Goal: Task Accomplishment & Management: Use online tool/utility

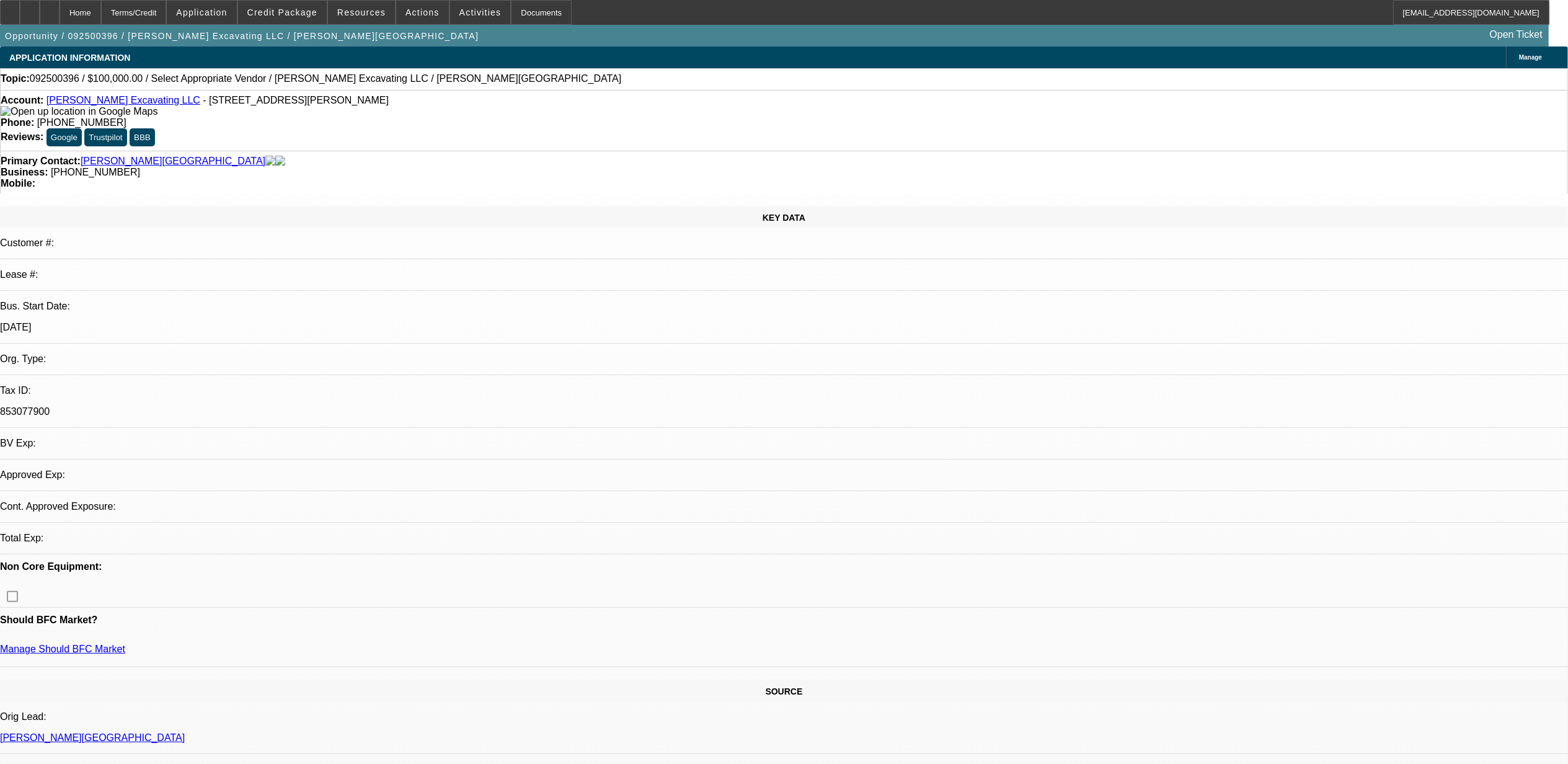
select select "0"
select select "2"
select select "0.1"
select select "1"
select select "2"
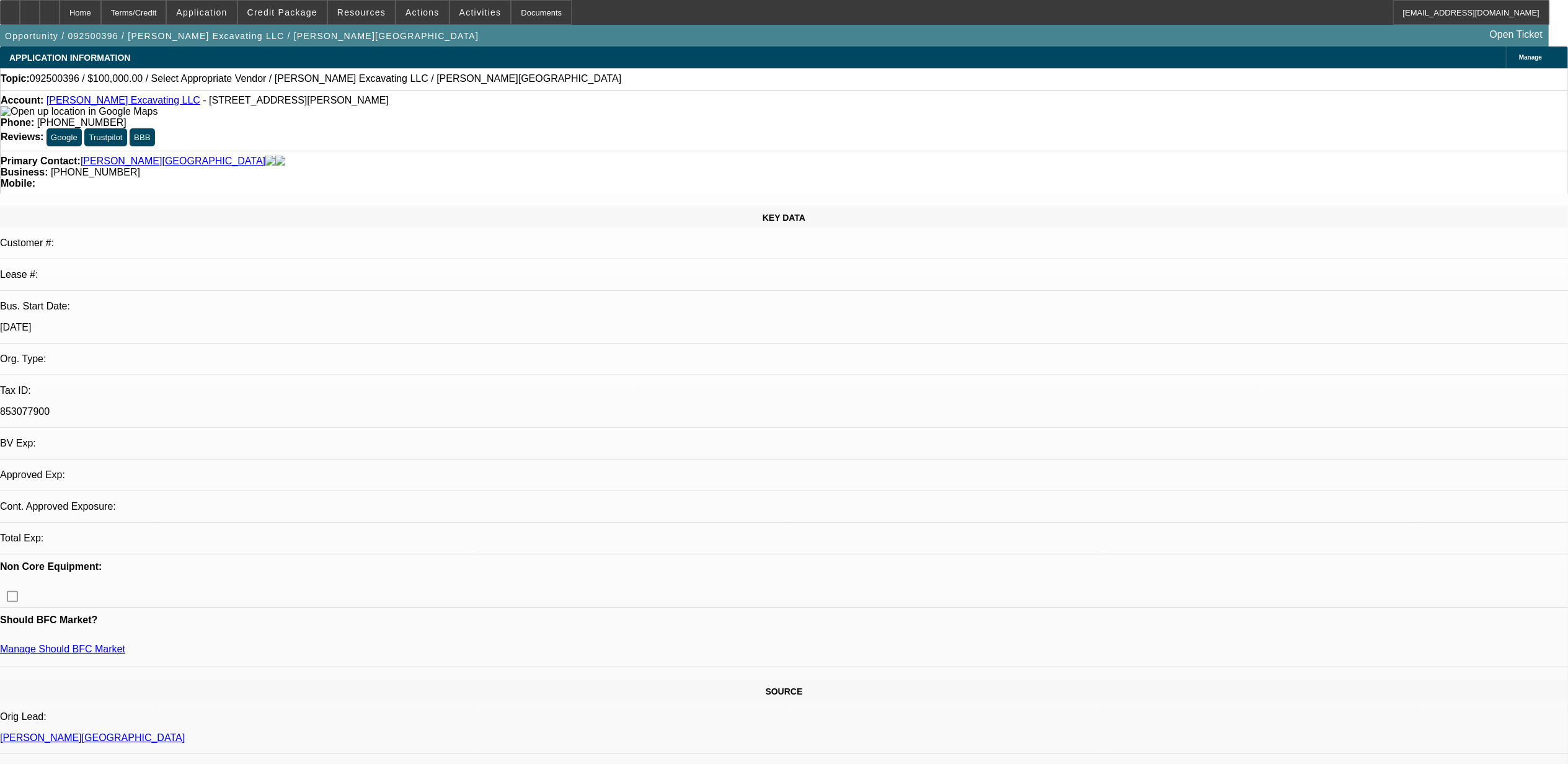
select select "4"
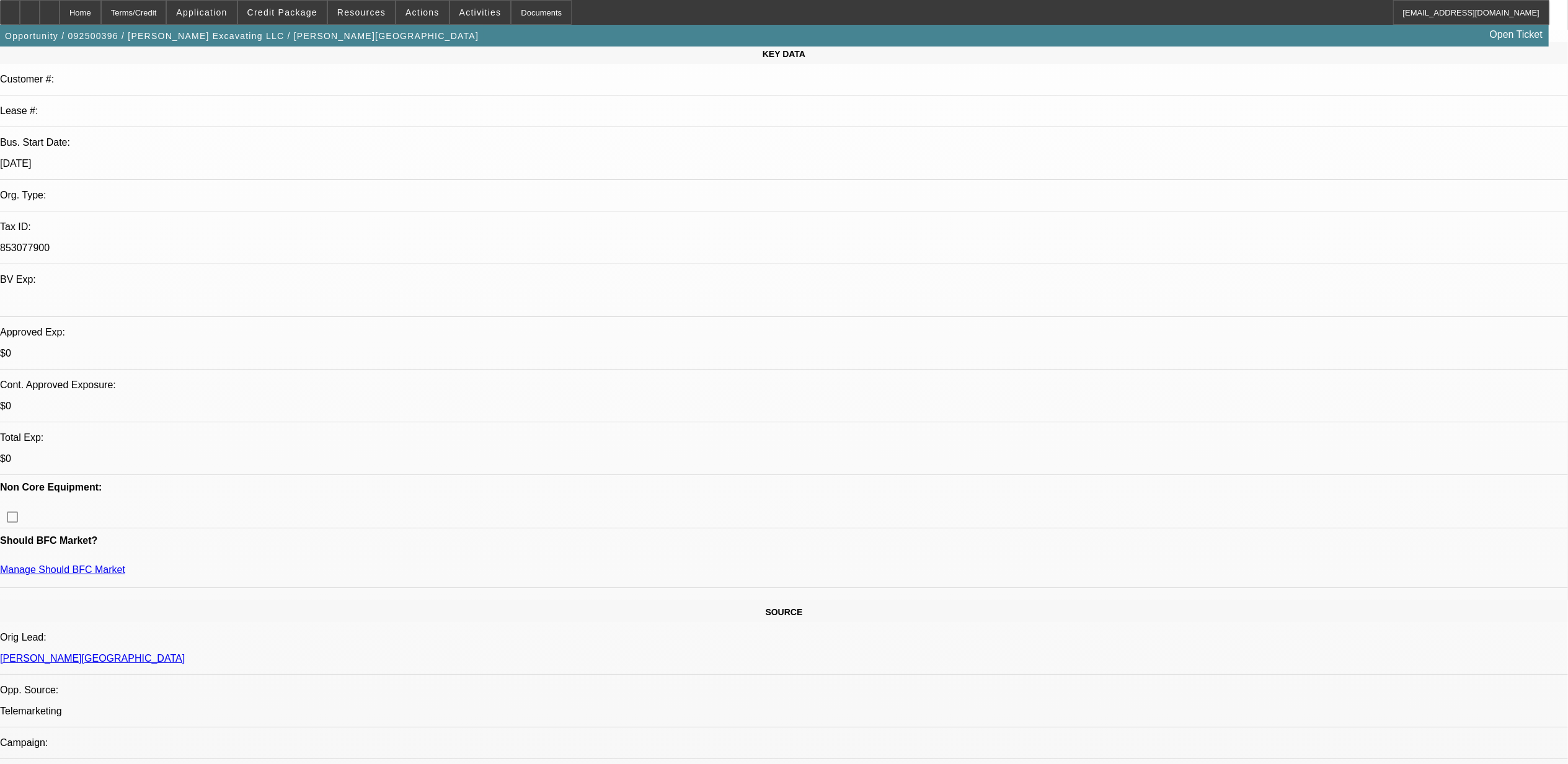
scroll to position [165, 0]
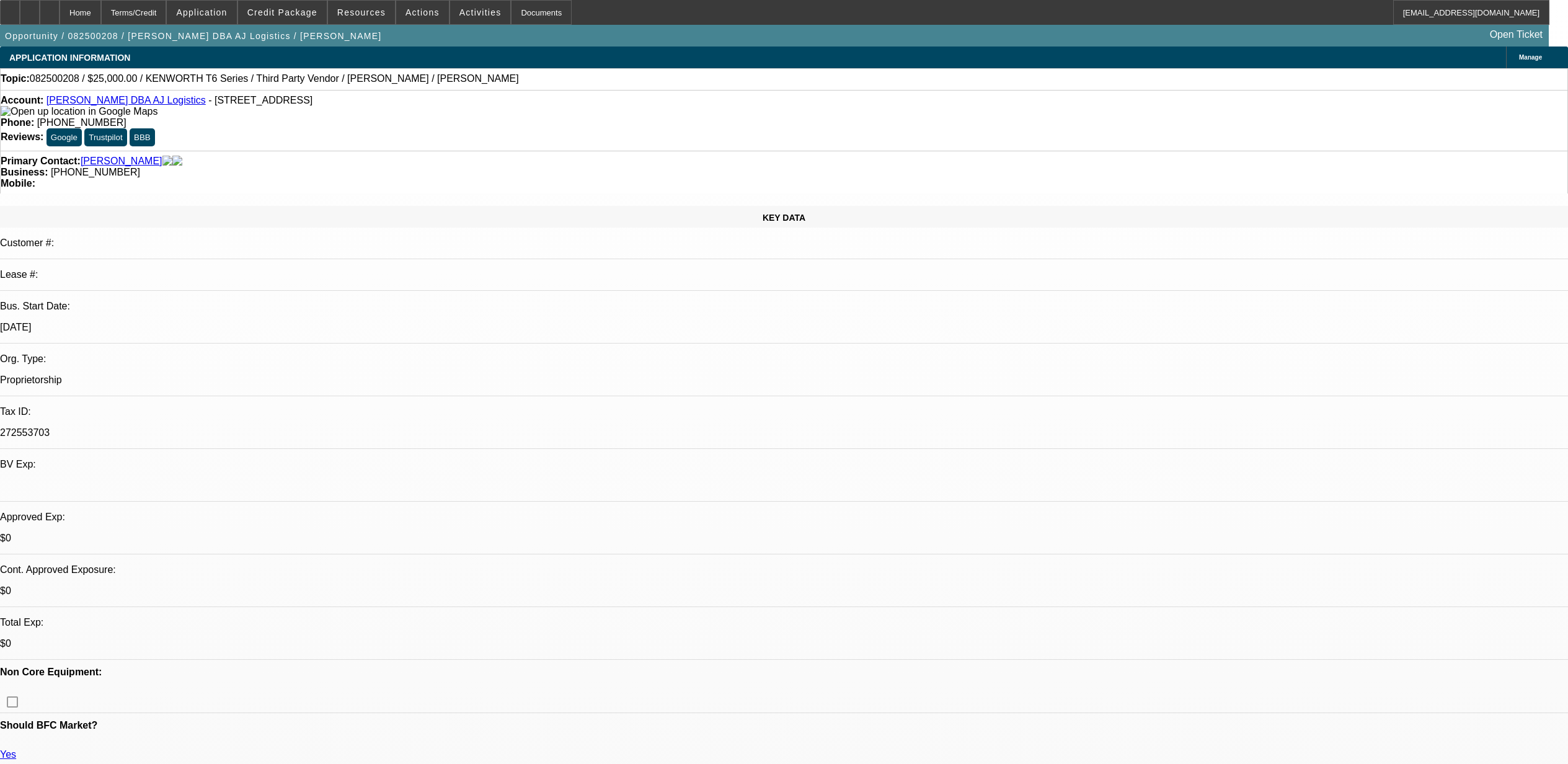
select select "0"
select select "2"
select select "0.1"
select select "4"
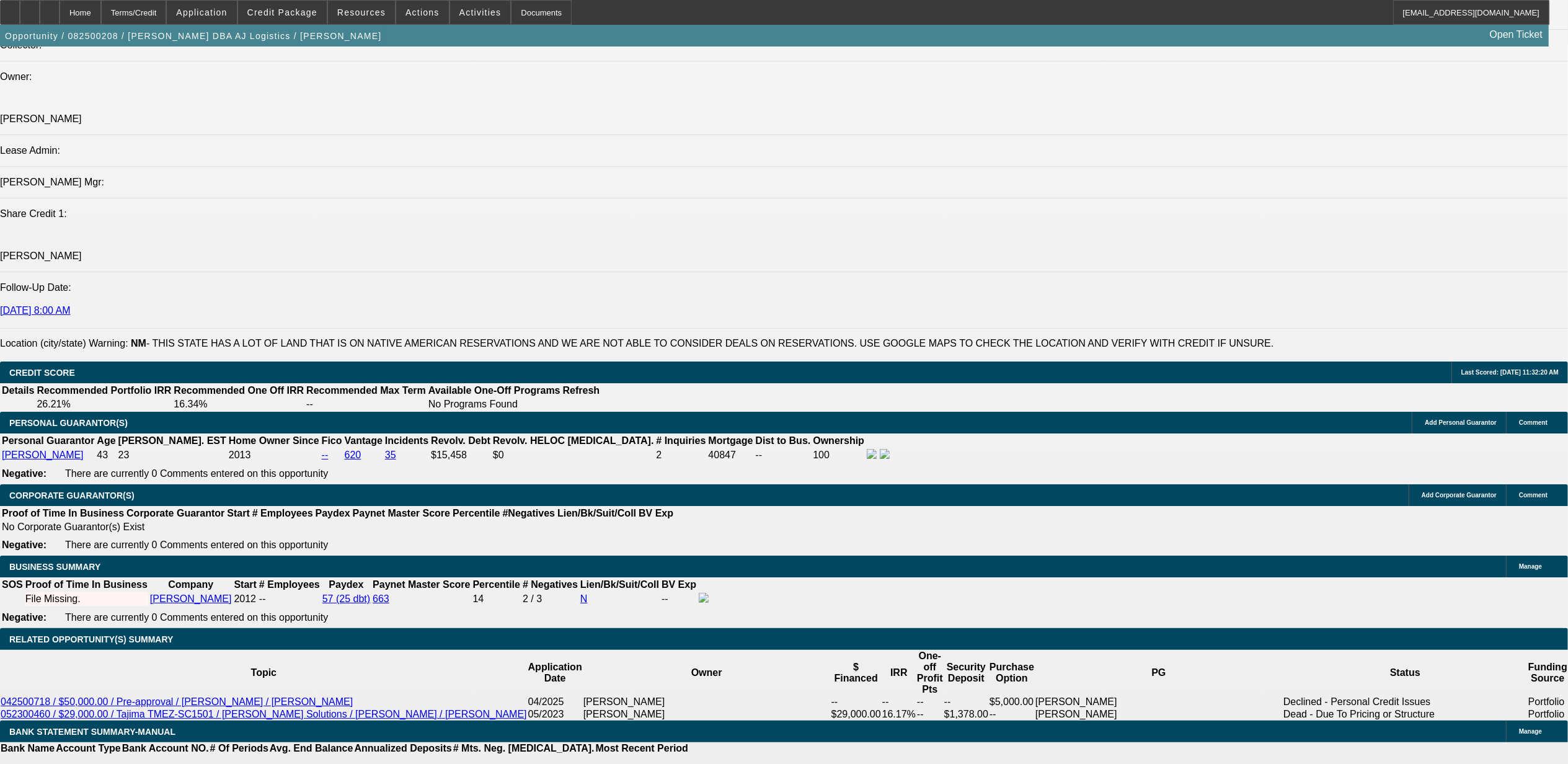
scroll to position [1653, 0]
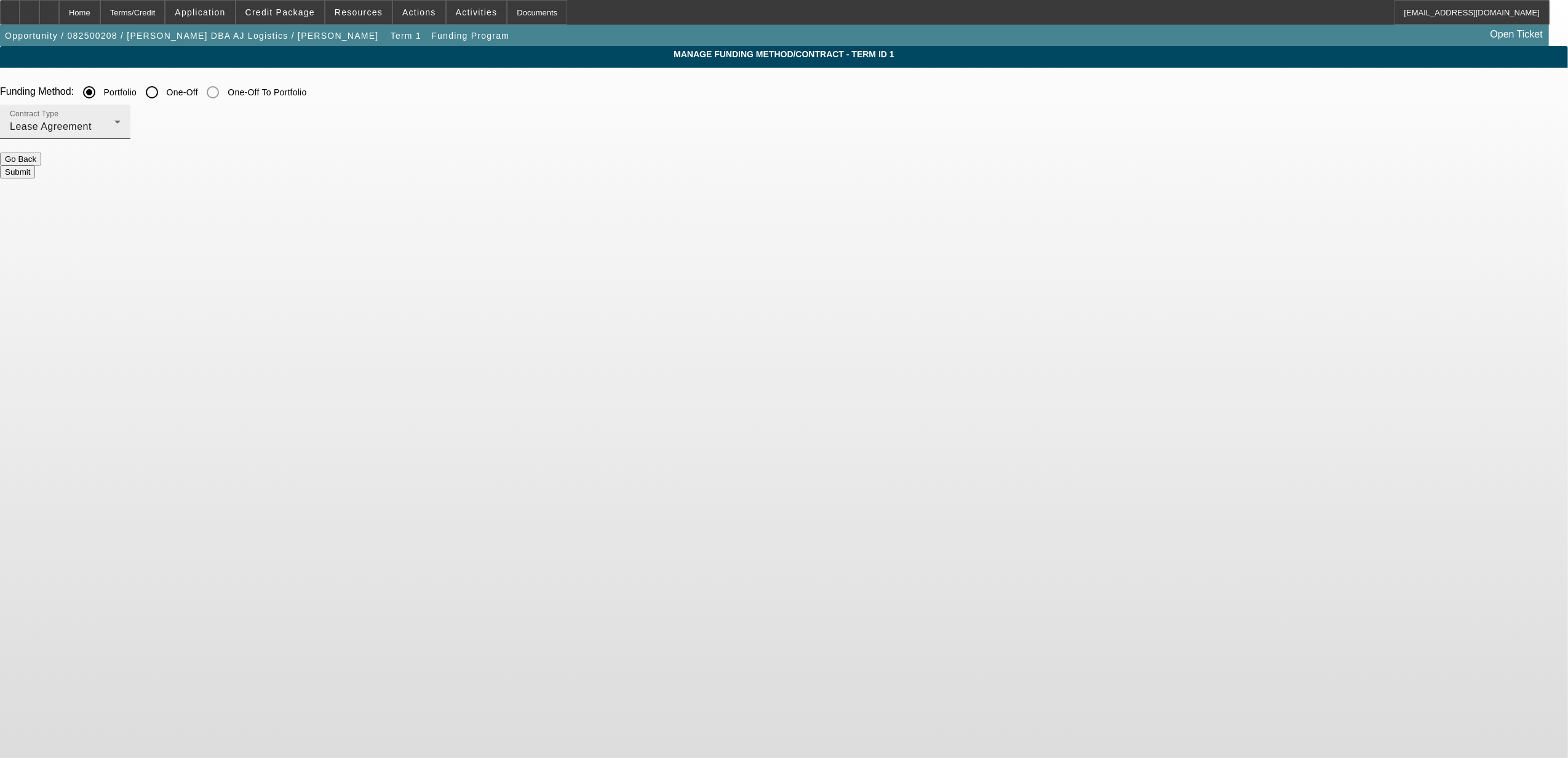
click at [114, 125] on div "Lease Agreement" at bounding box center [62, 127] width 104 height 15
click at [588, 89] on div at bounding box center [784, 379] width 1568 height 758
click at [164, 92] on input "One-Off" at bounding box center [152, 92] width 25 height 25
radio input "true"
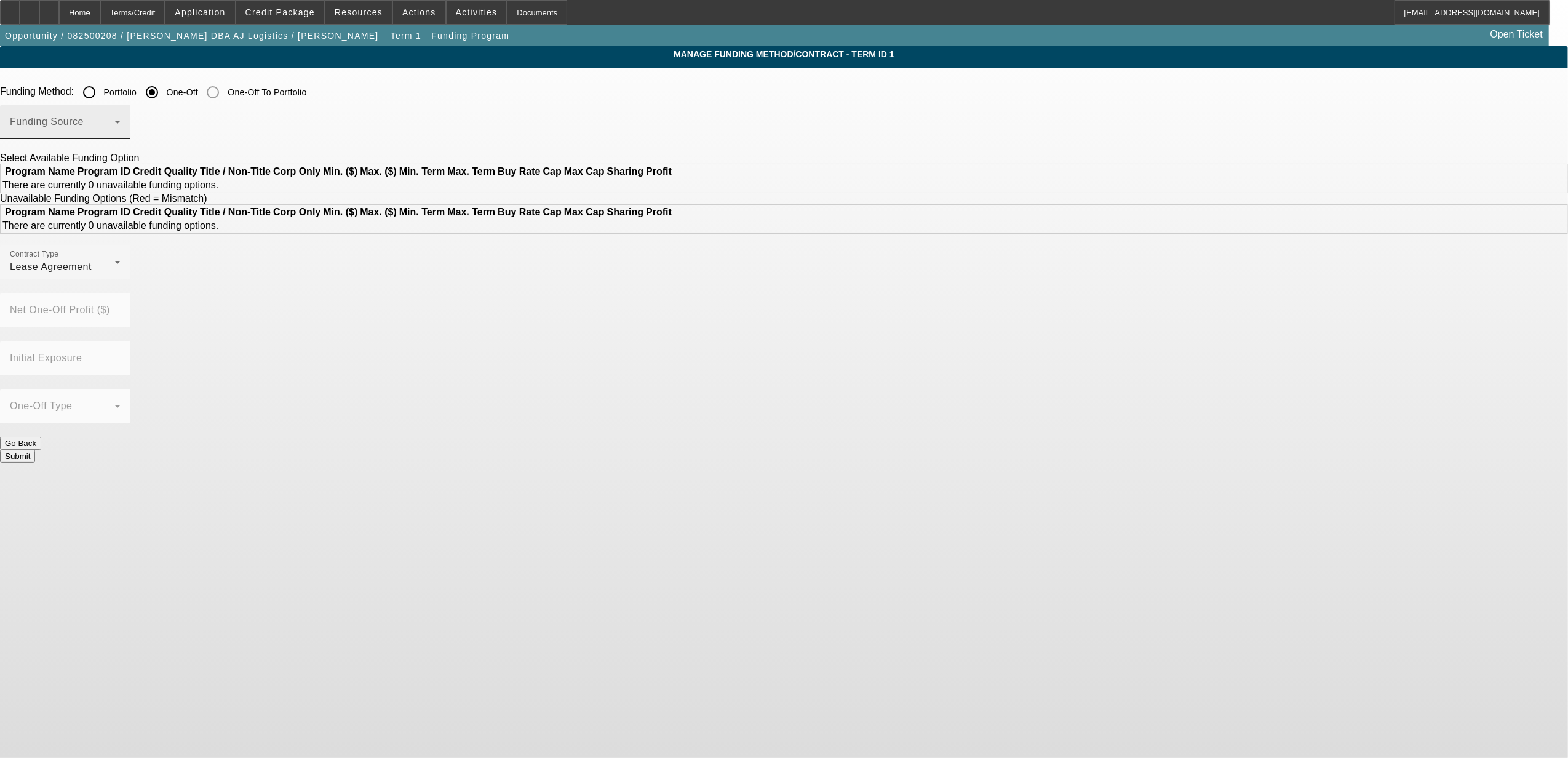
click at [120, 119] on mat-select at bounding box center [65, 127] width 110 height 15
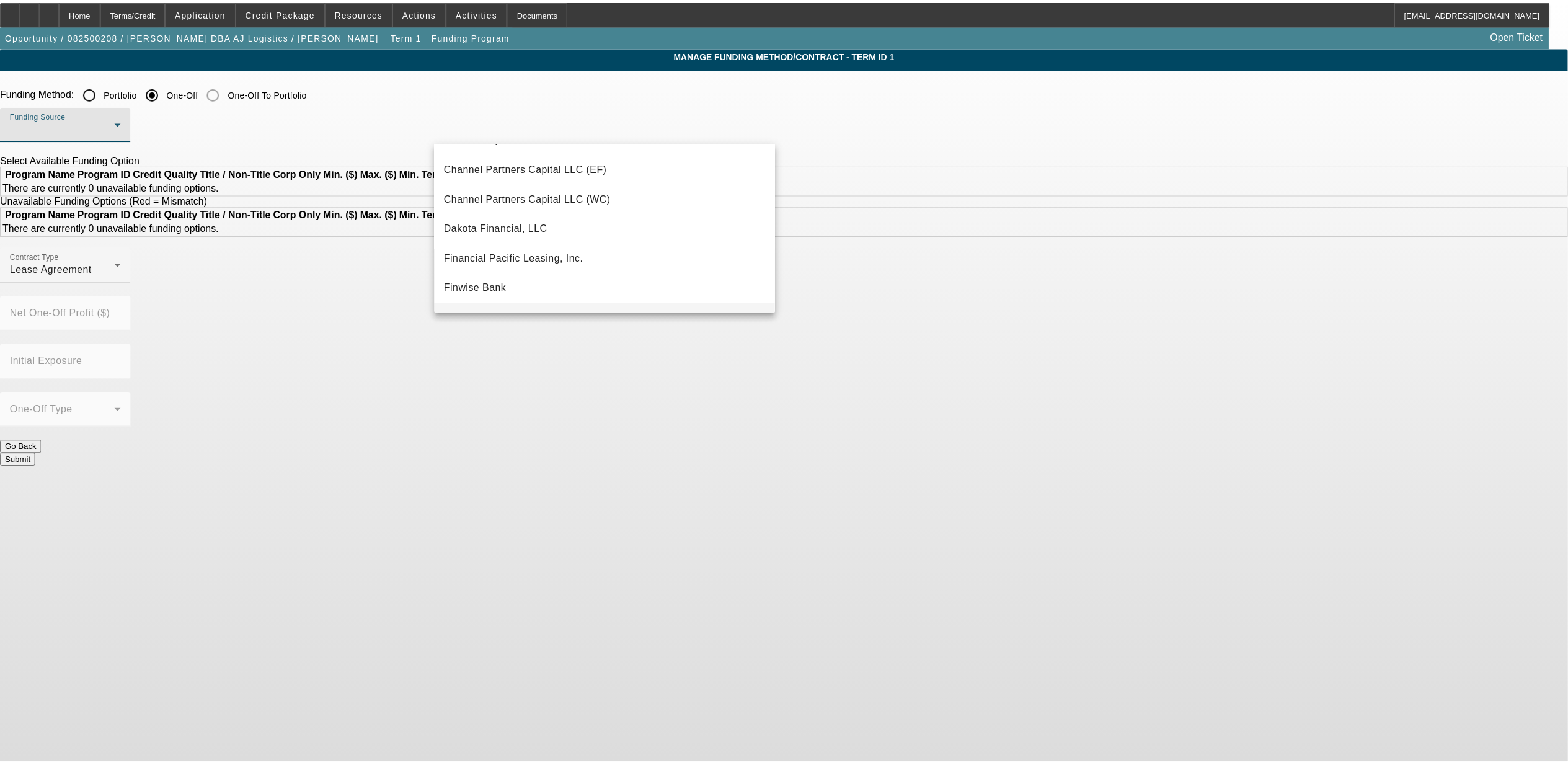
scroll to position [83, 0]
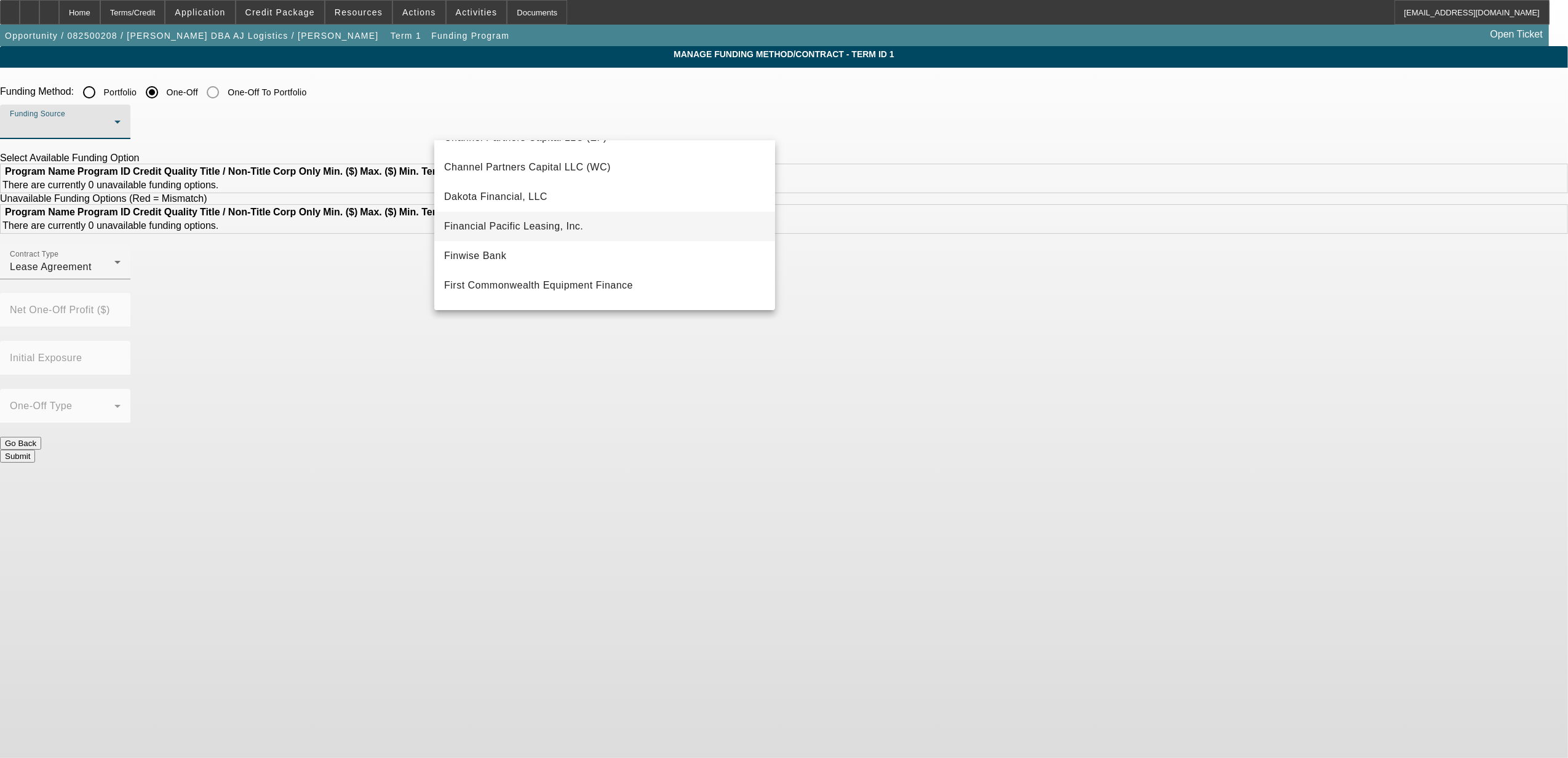
click at [544, 225] on span "Financial Pacific Leasing, Inc." at bounding box center [514, 227] width 139 height 15
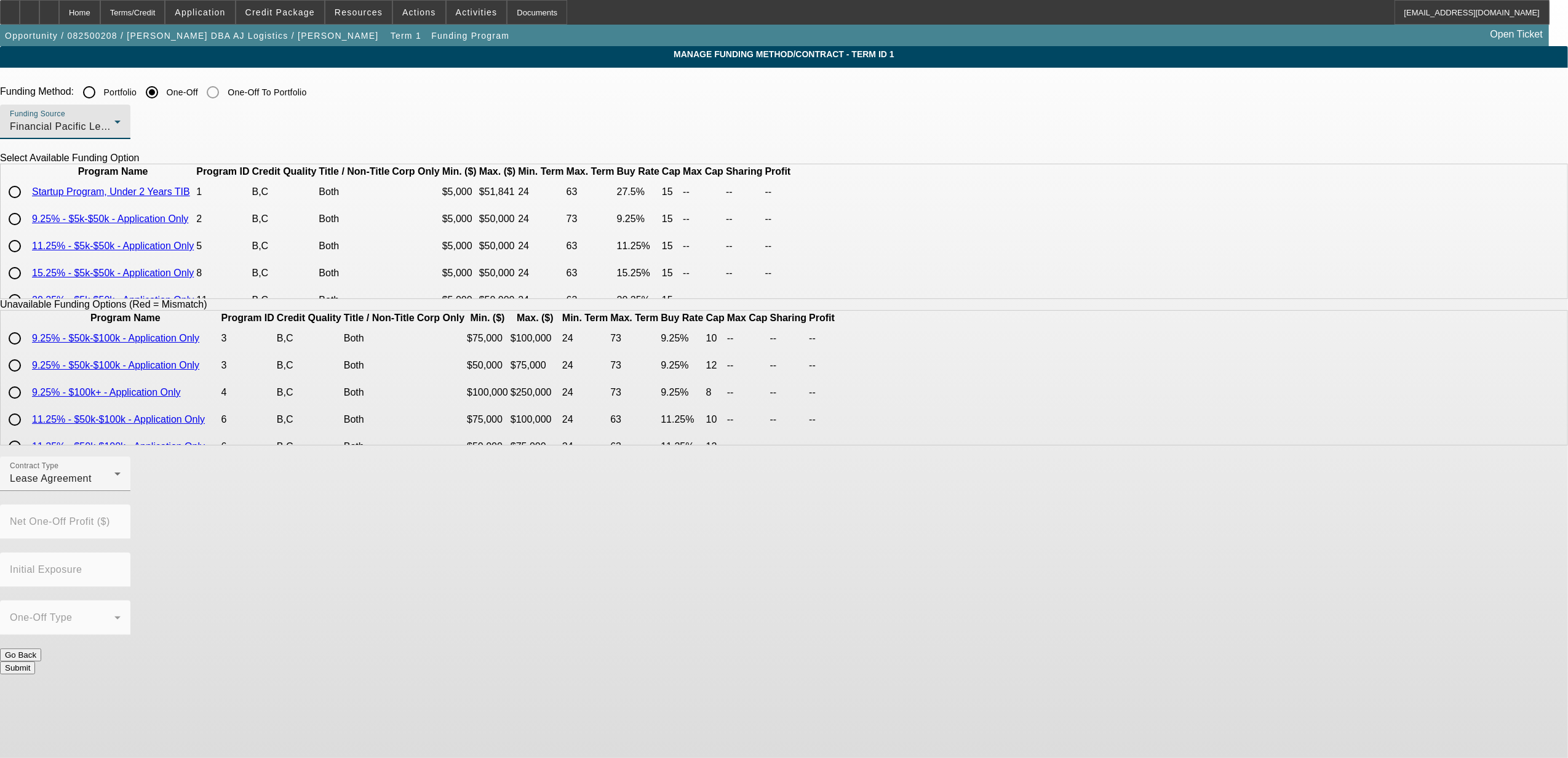
click at [27, 204] on input "radio" at bounding box center [15, 192] width 25 height 25
radio input "true"
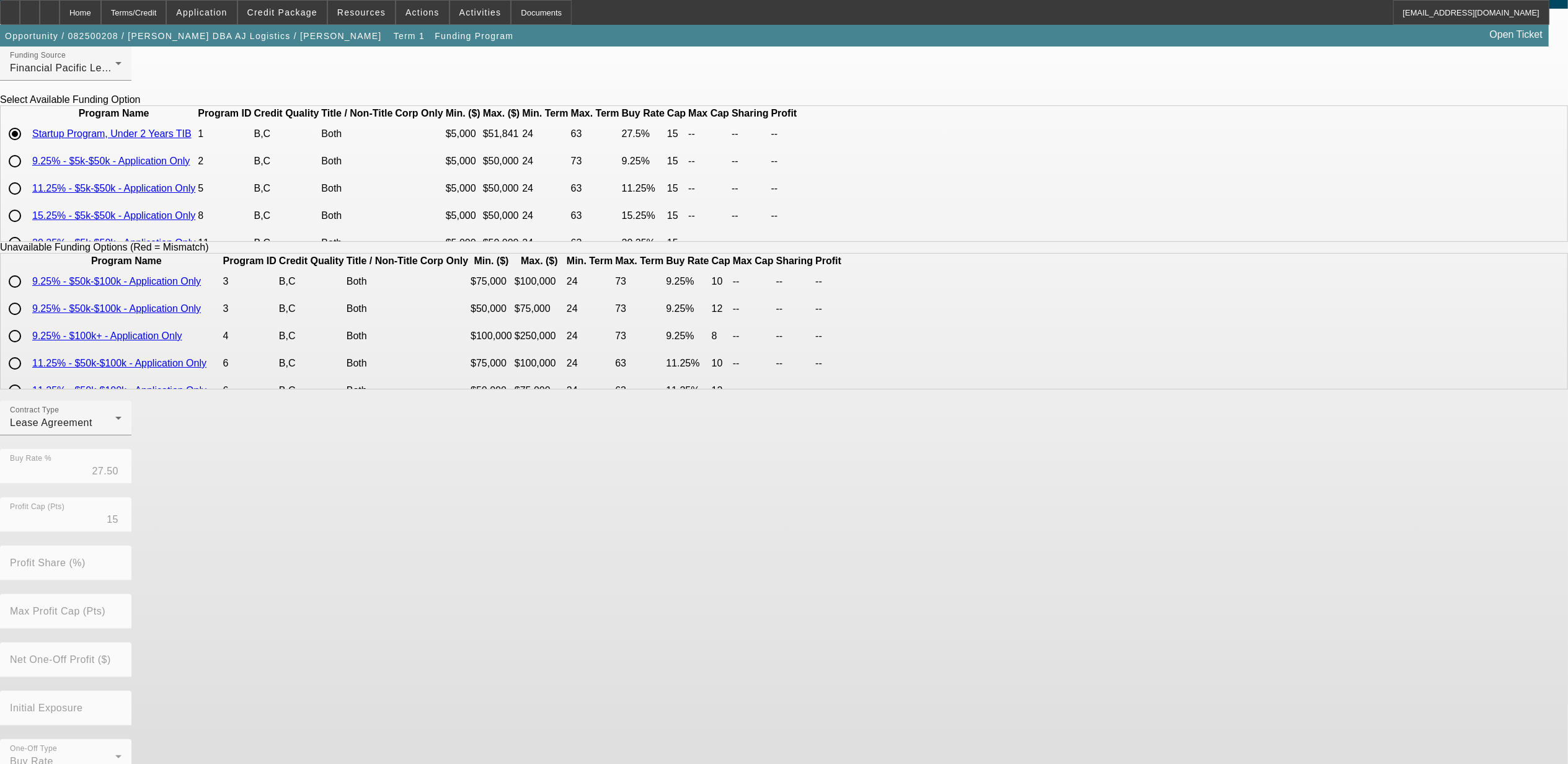
scroll to position [82, 0]
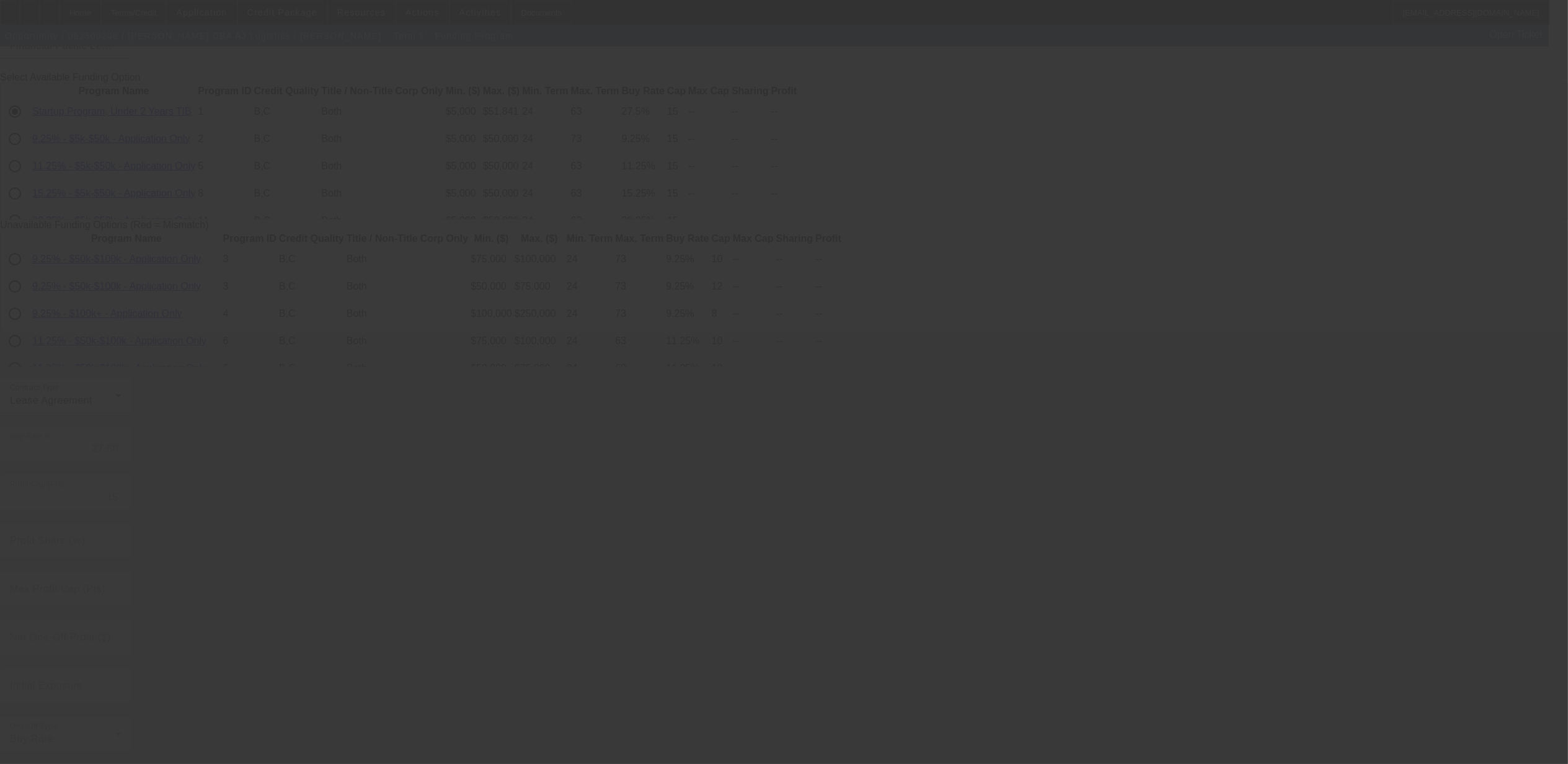
radio input "true"
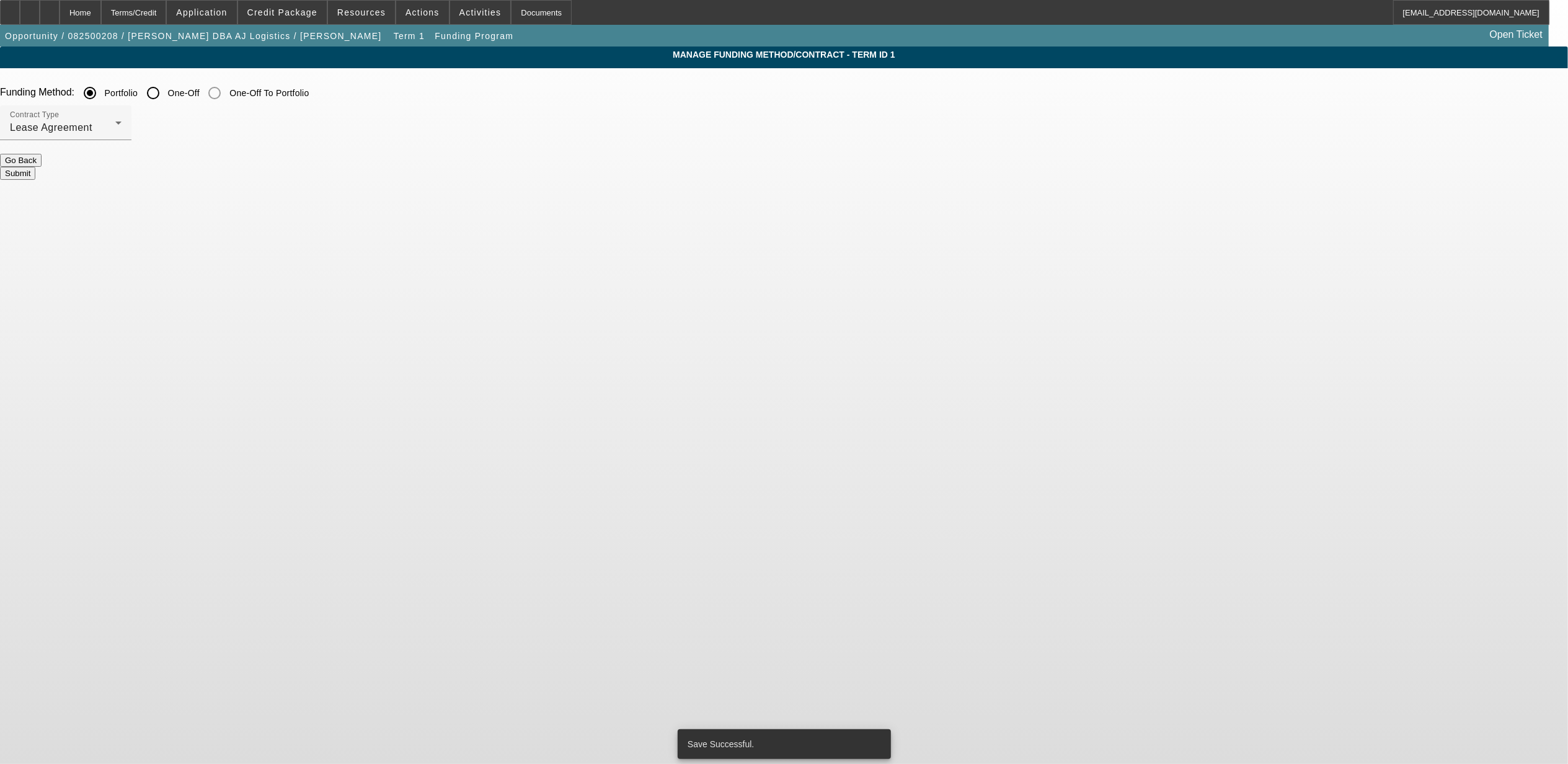
scroll to position [0, 0]
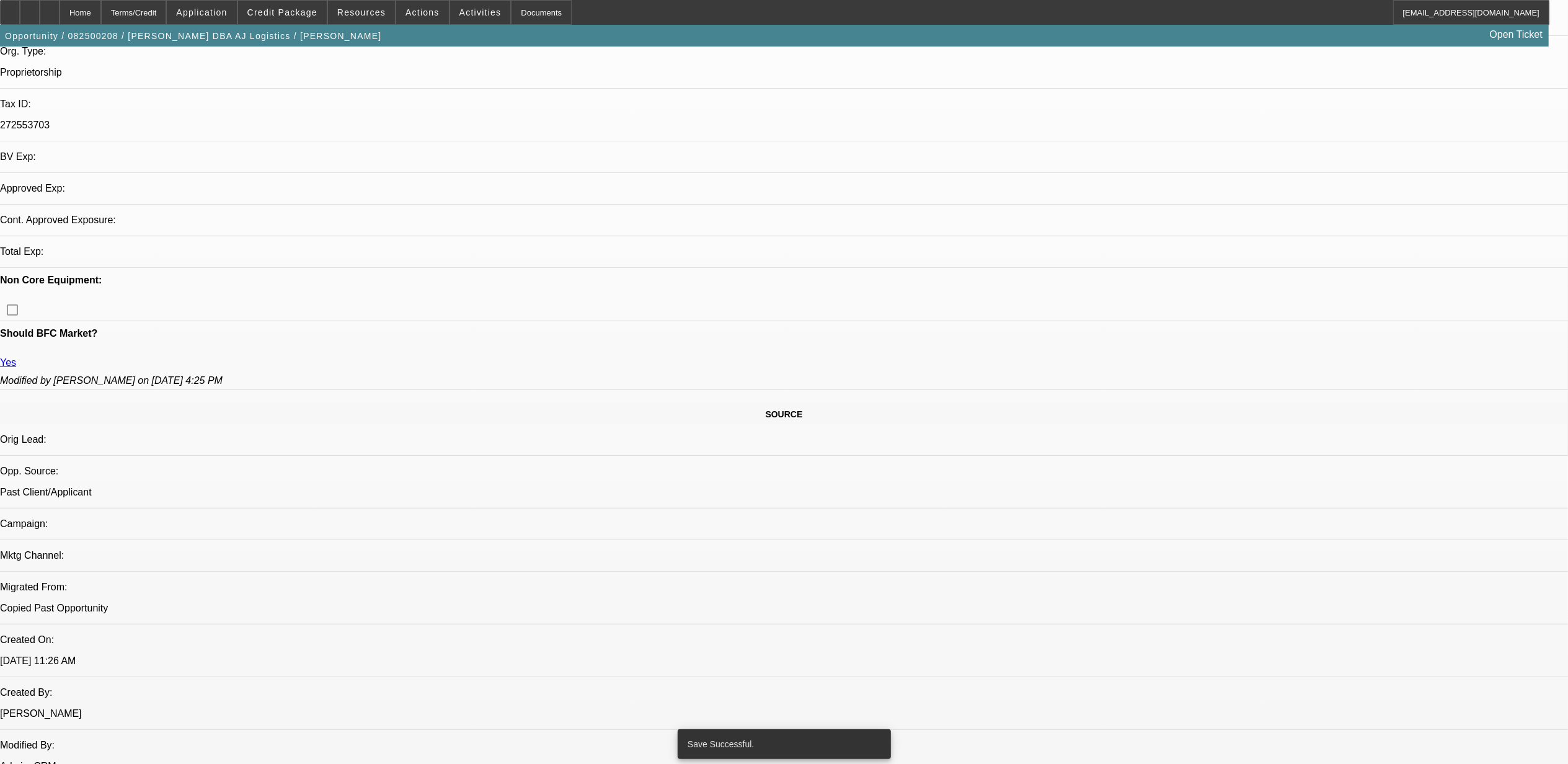
select select "0"
select select "2"
select select "0.1"
select select "4"
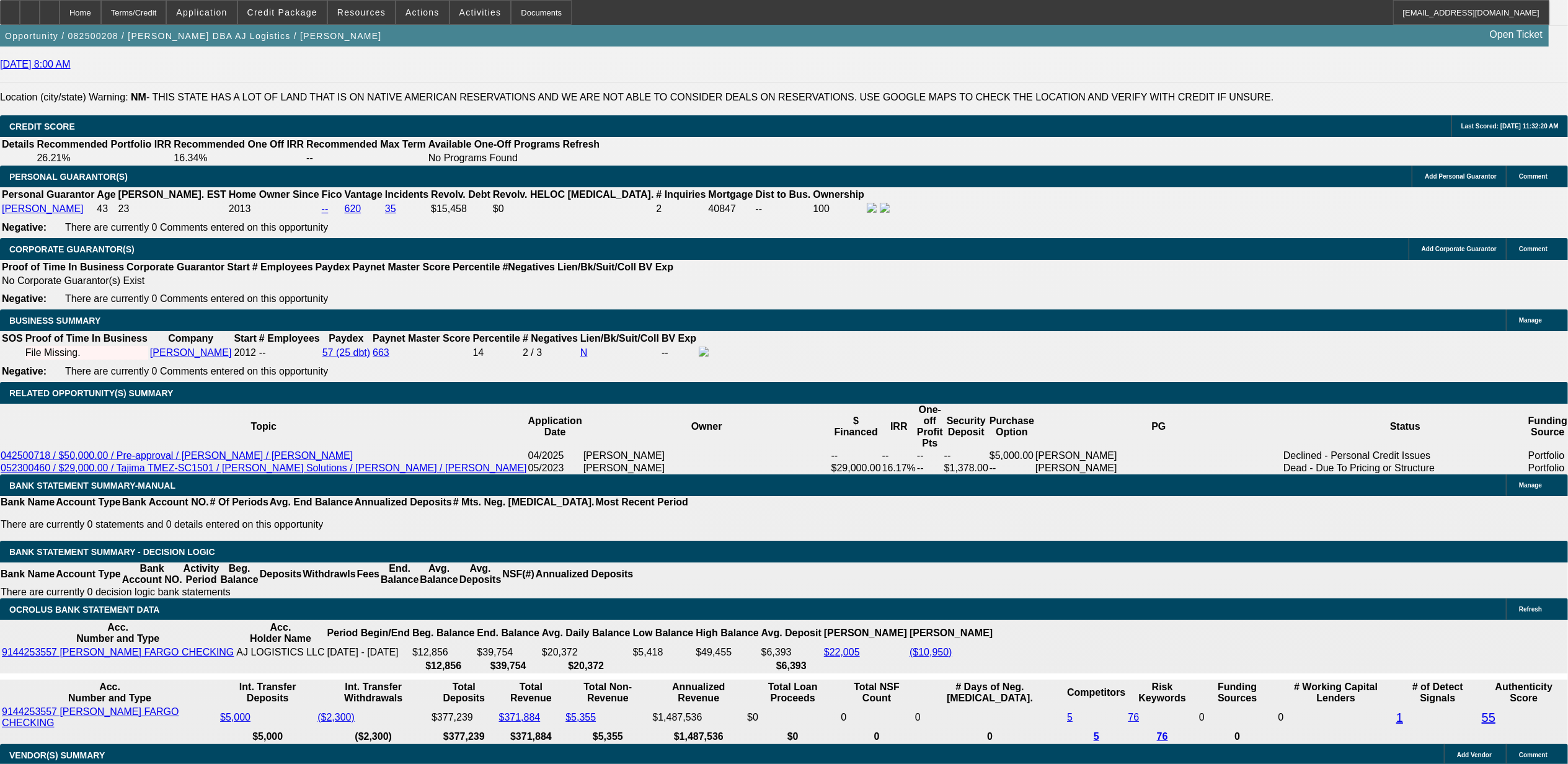
scroll to position [1730, 0]
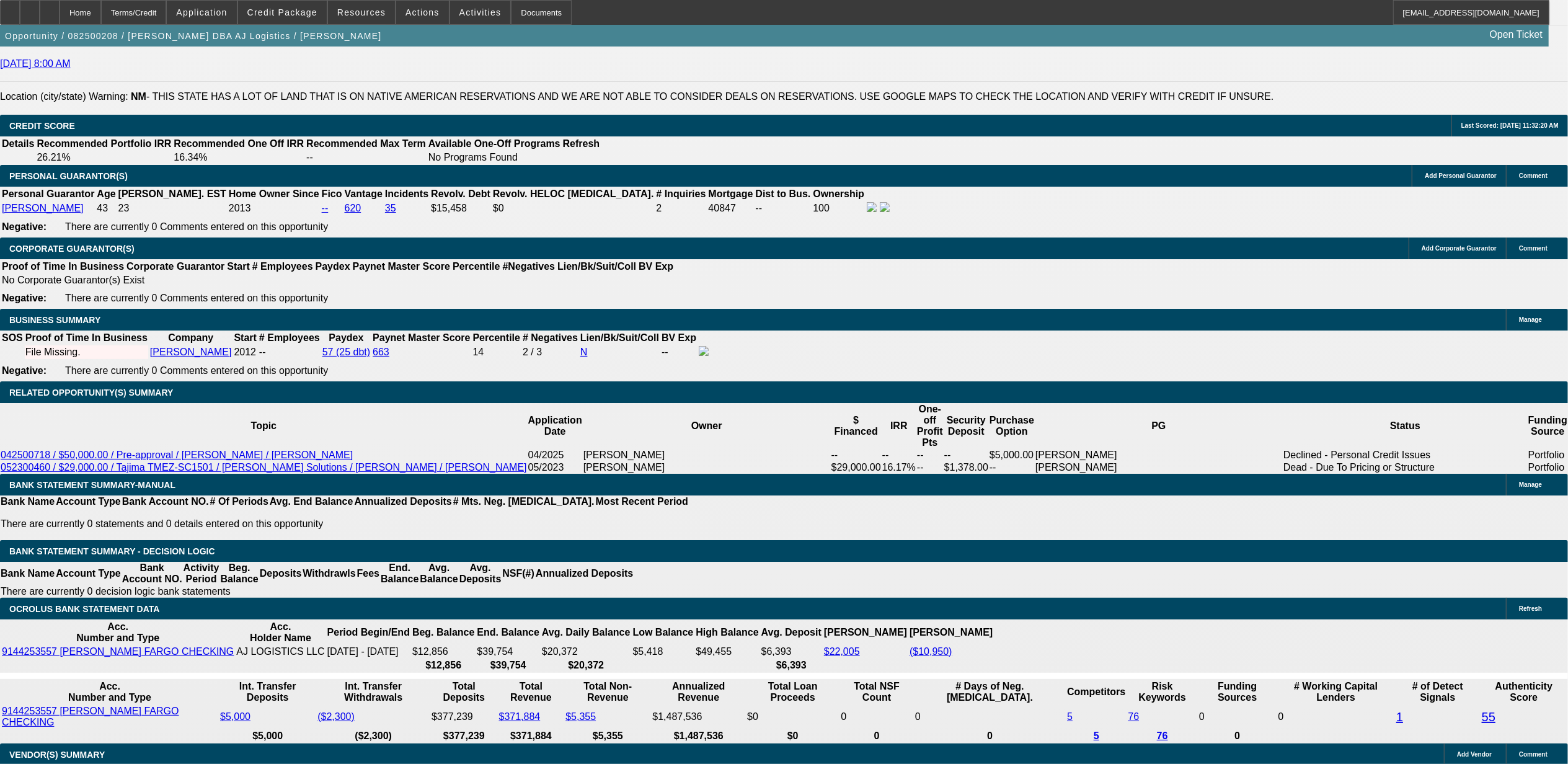
type input "24"
type input "29"
type input "$2,127.02"
type input "$1,063.51"
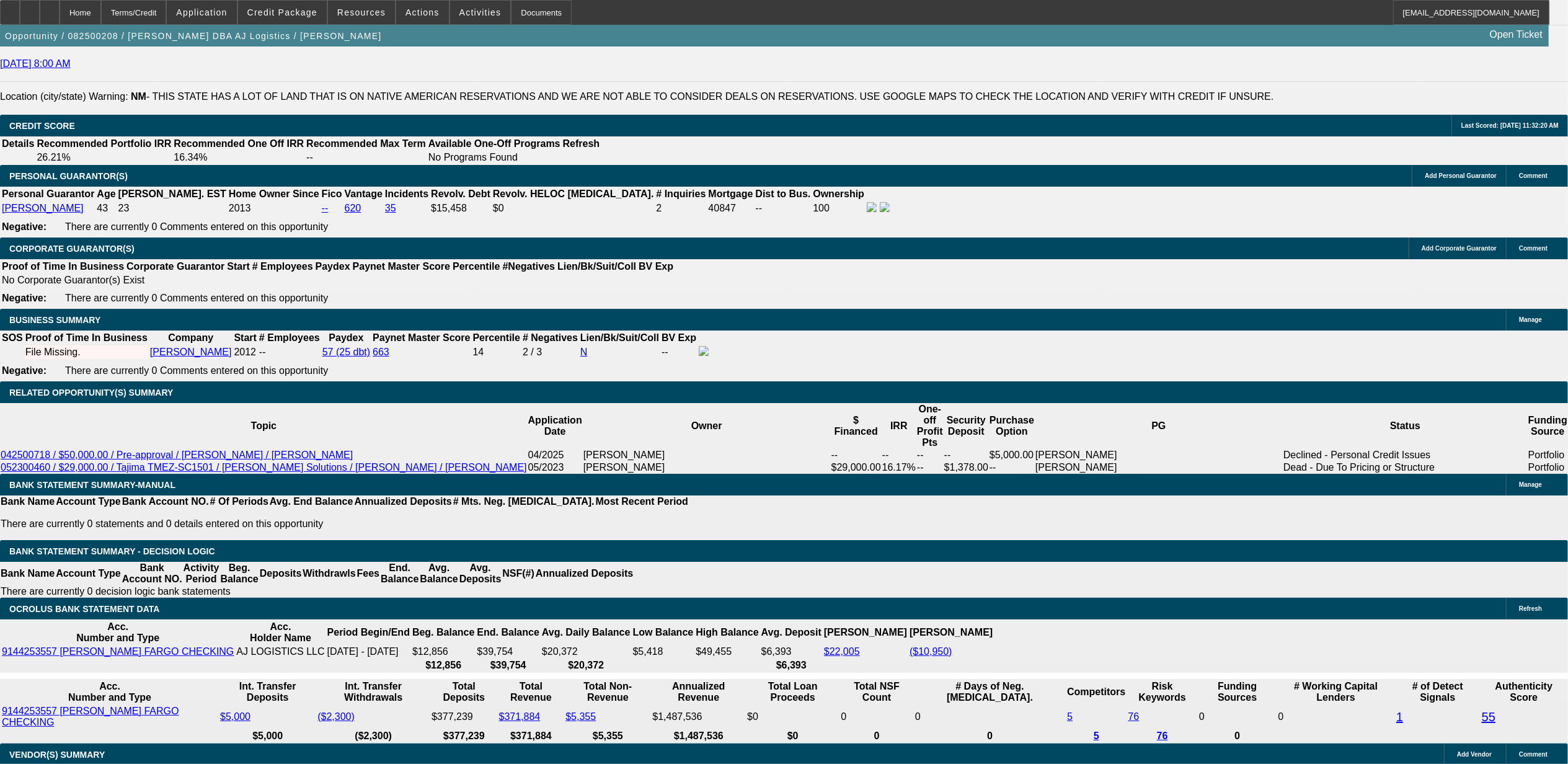
type input "$2,769.96"
type input "$1,384.98"
type input "2"
type input "$2,127.02"
type input "$1,063.51"
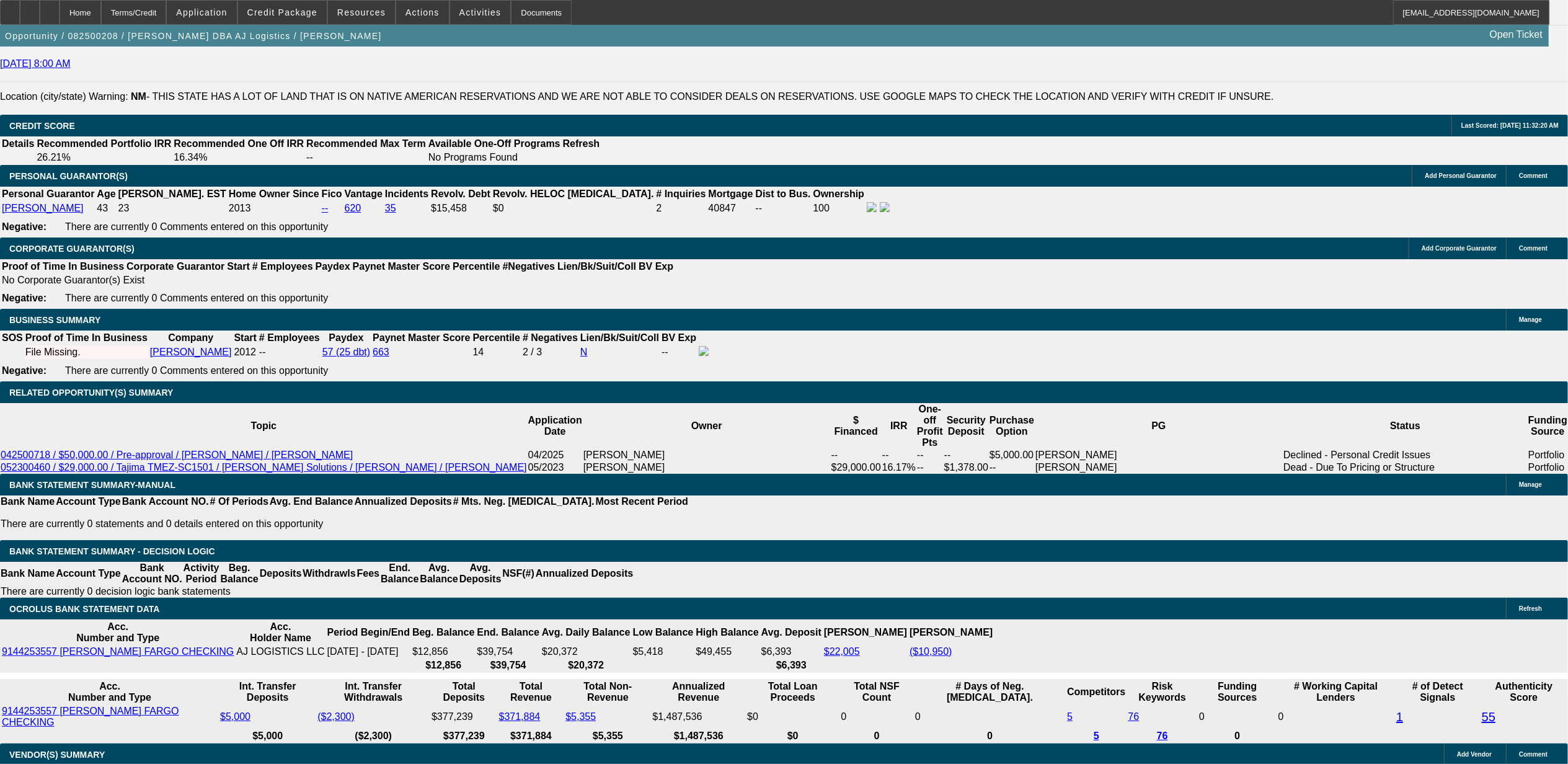
type input "27"
type input "$2,719.02"
type input "$1,359.51"
type input "27"
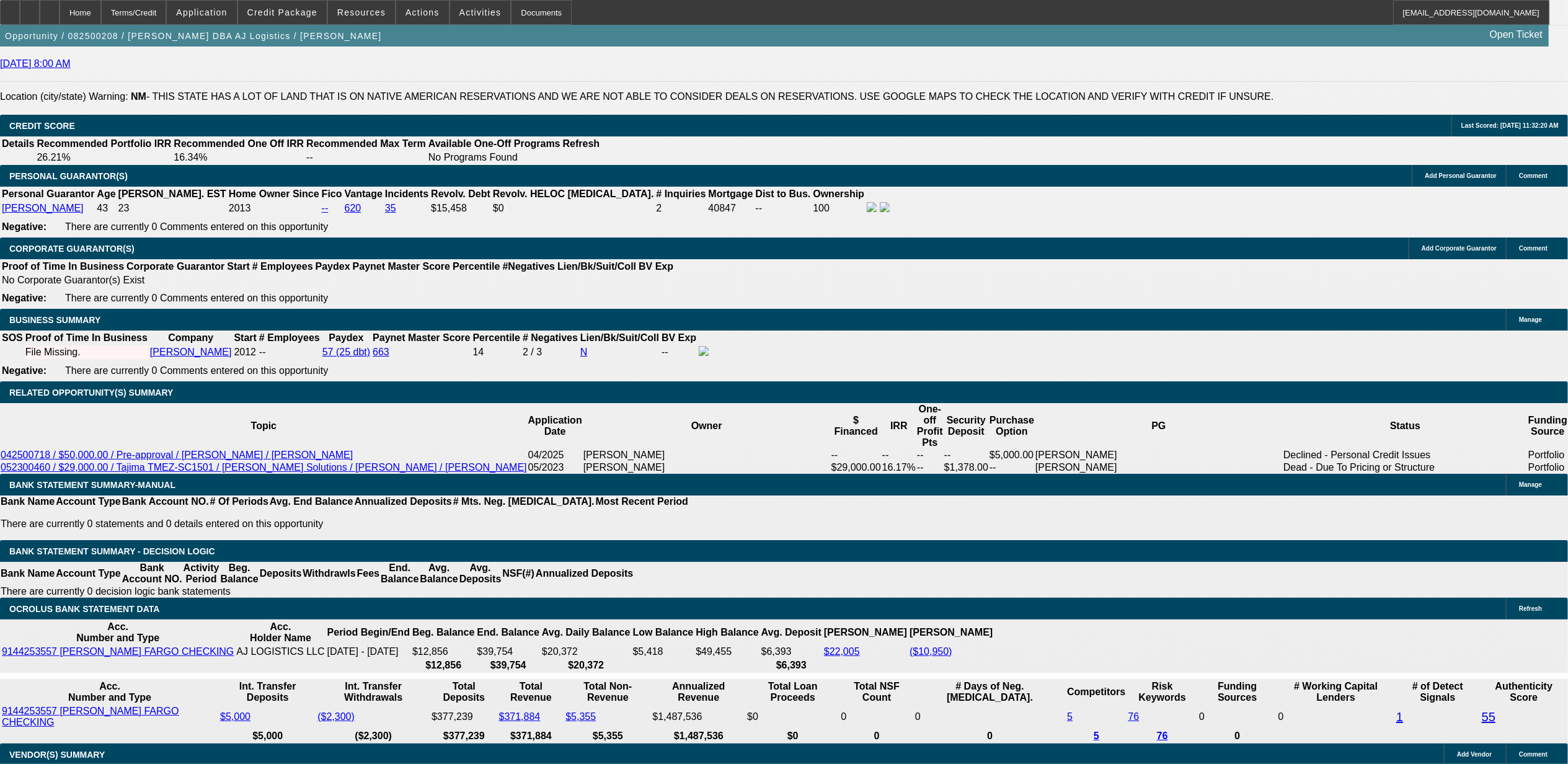
scroll to position [0, 0]
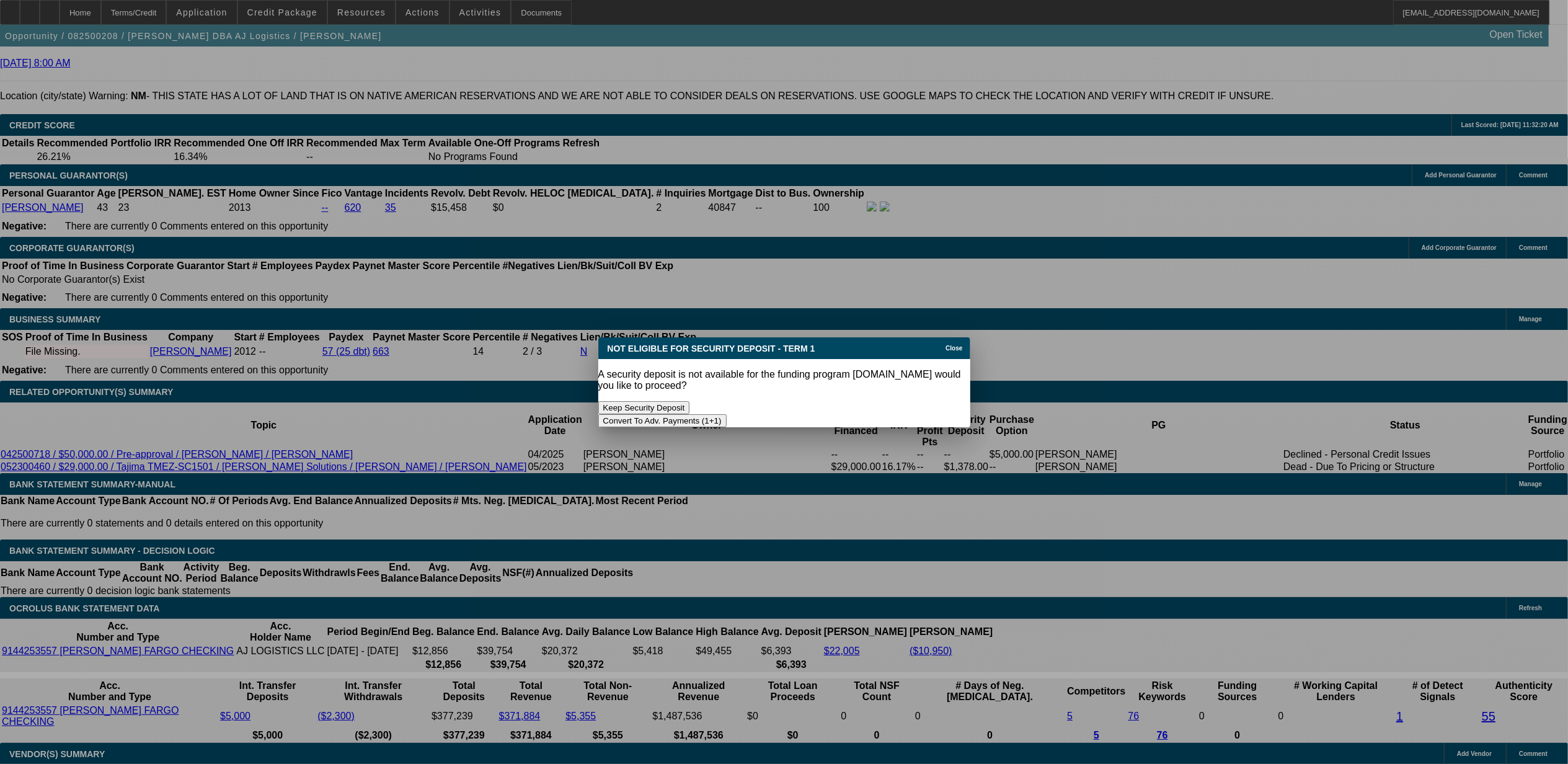
click at [726, 414] on button "Convert To Adv. Payments (1+1)" at bounding box center [662, 420] width 128 height 13
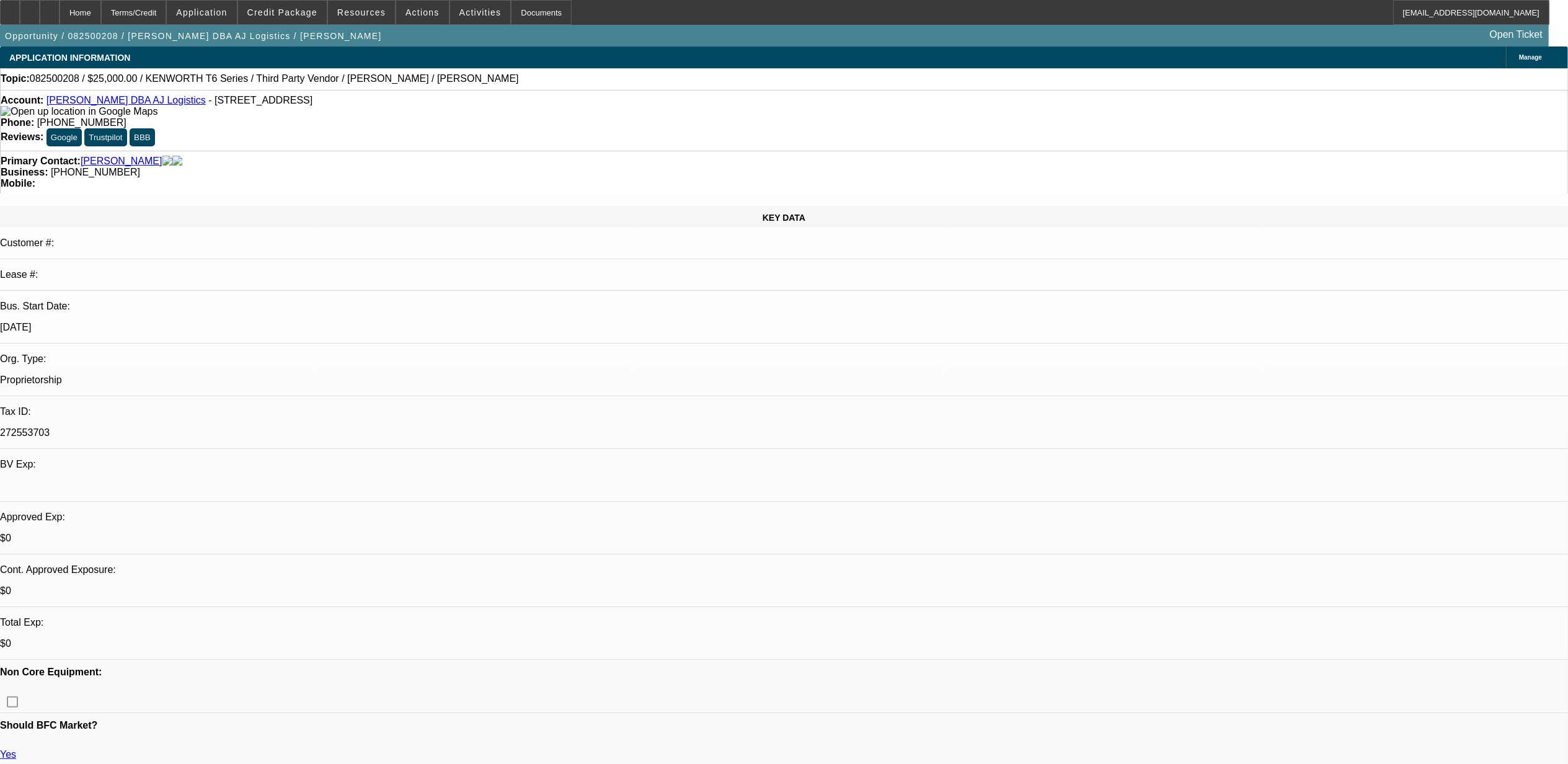
scroll to position [1730, 0]
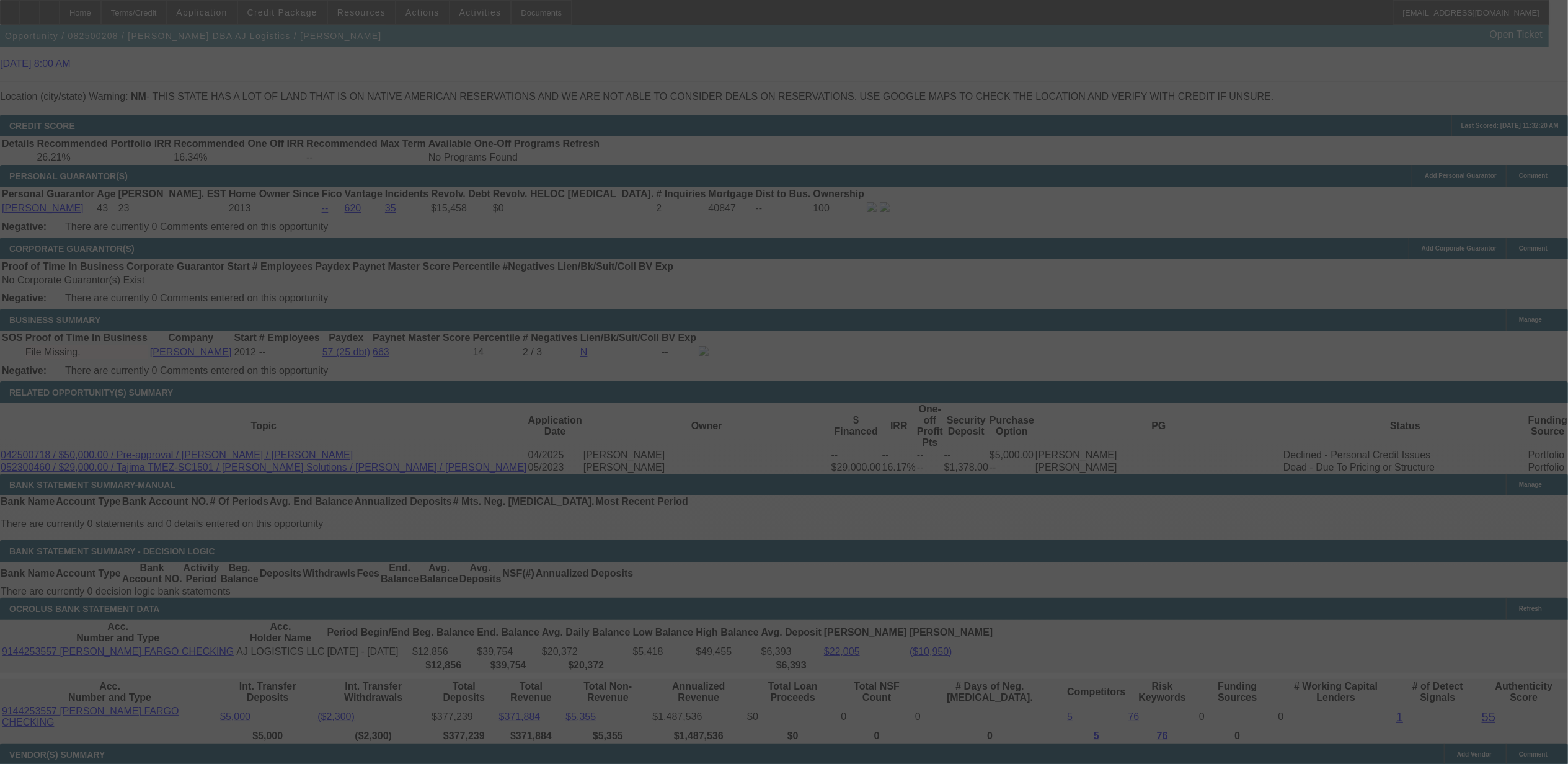
type input "$0.00"
select select "0"
select select "1"
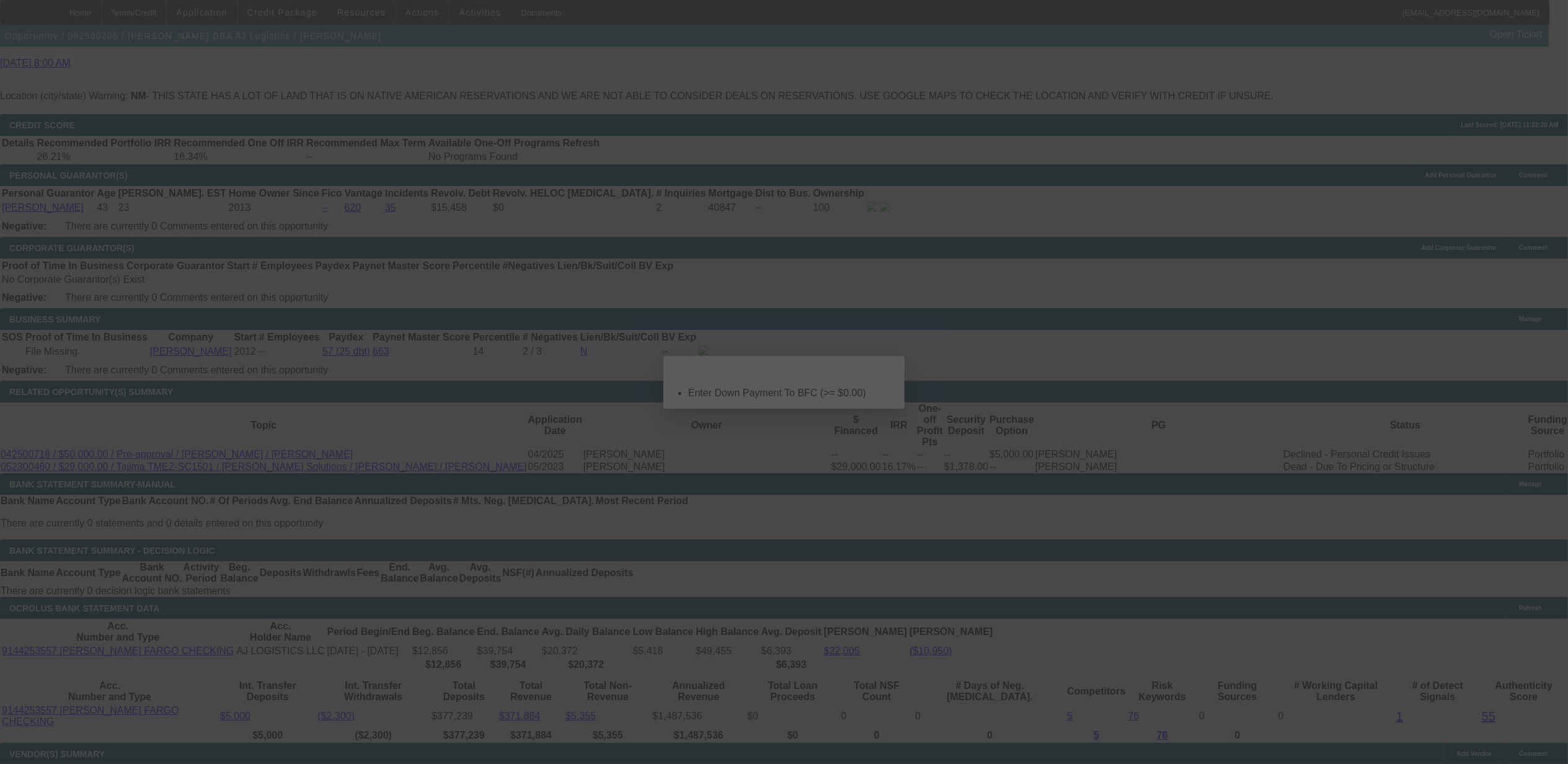
select select "0"
select select "0.1"
select select "4"
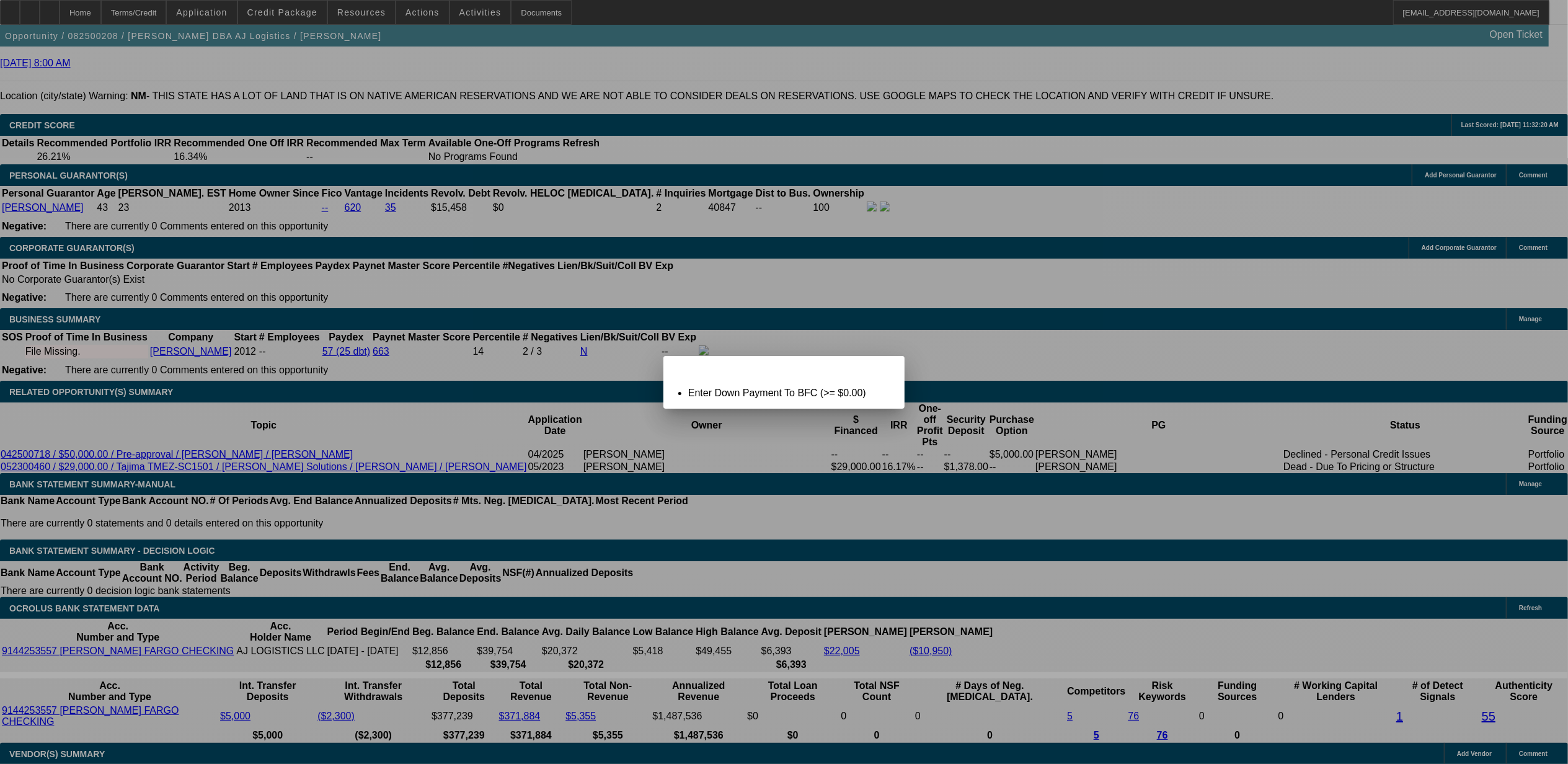
click at [880, 370] on span "Close" at bounding box center [888, 367] width 17 height 7
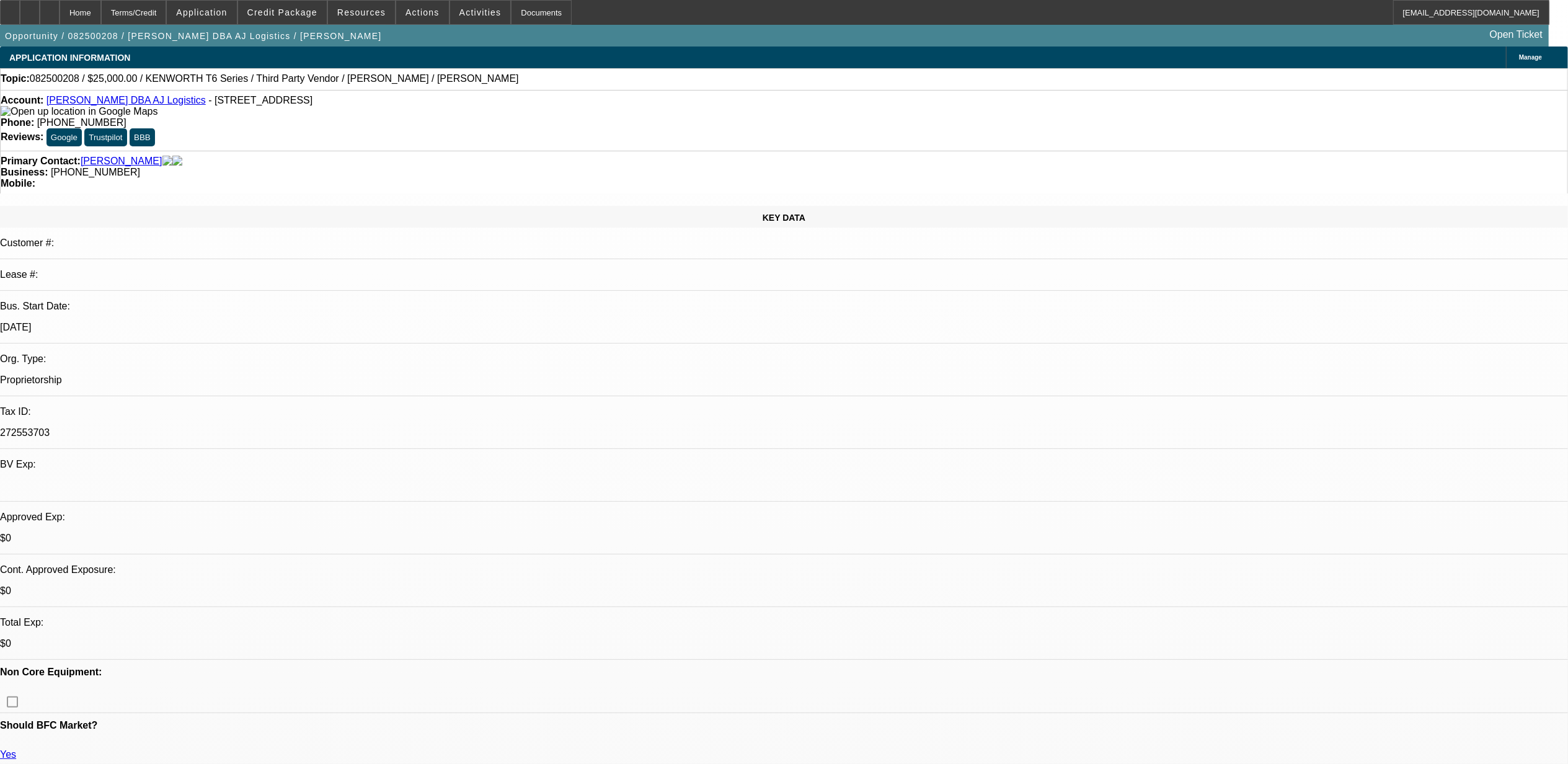
scroll to position [1730, 0]
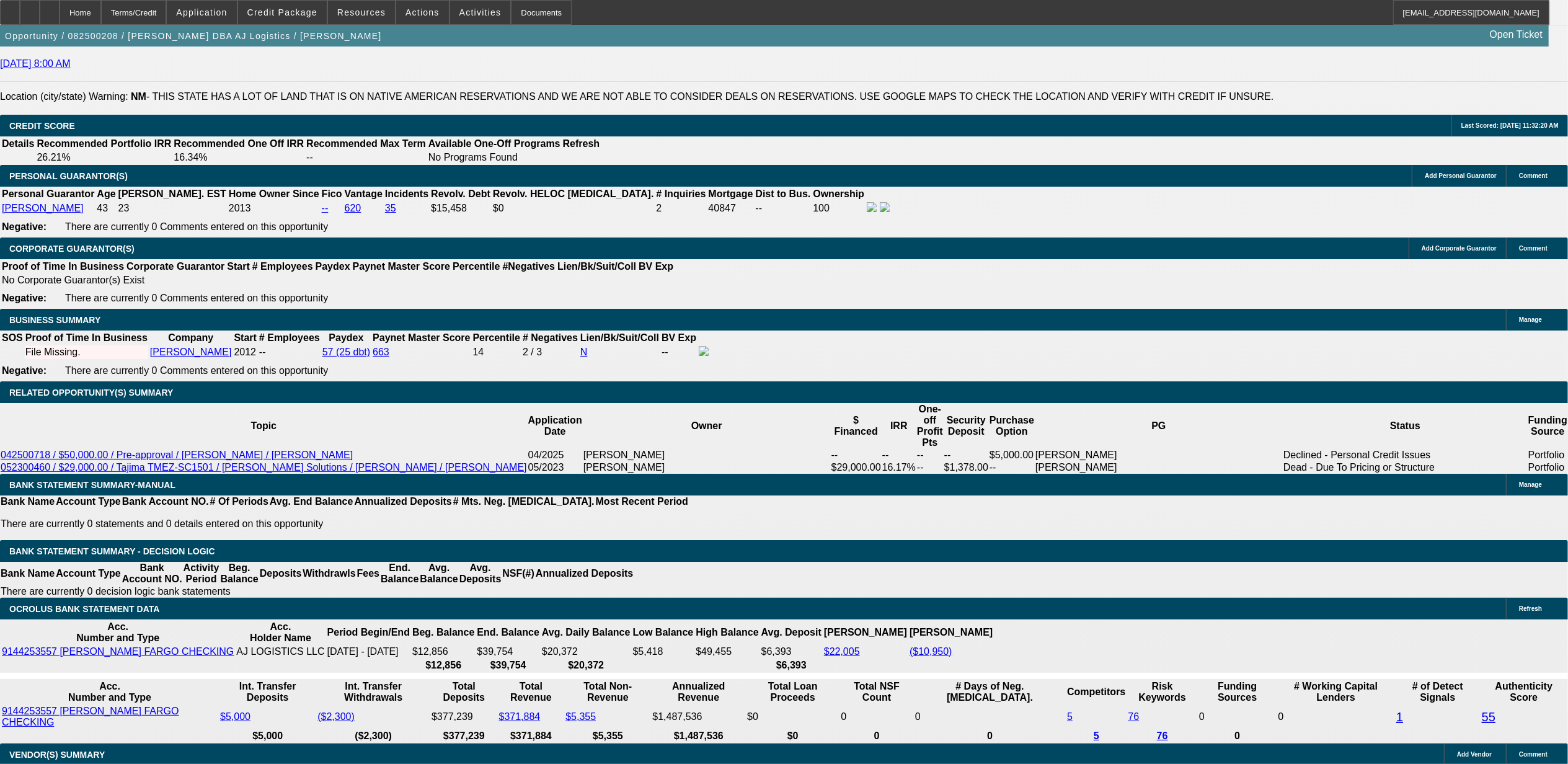
type input "$0.00"
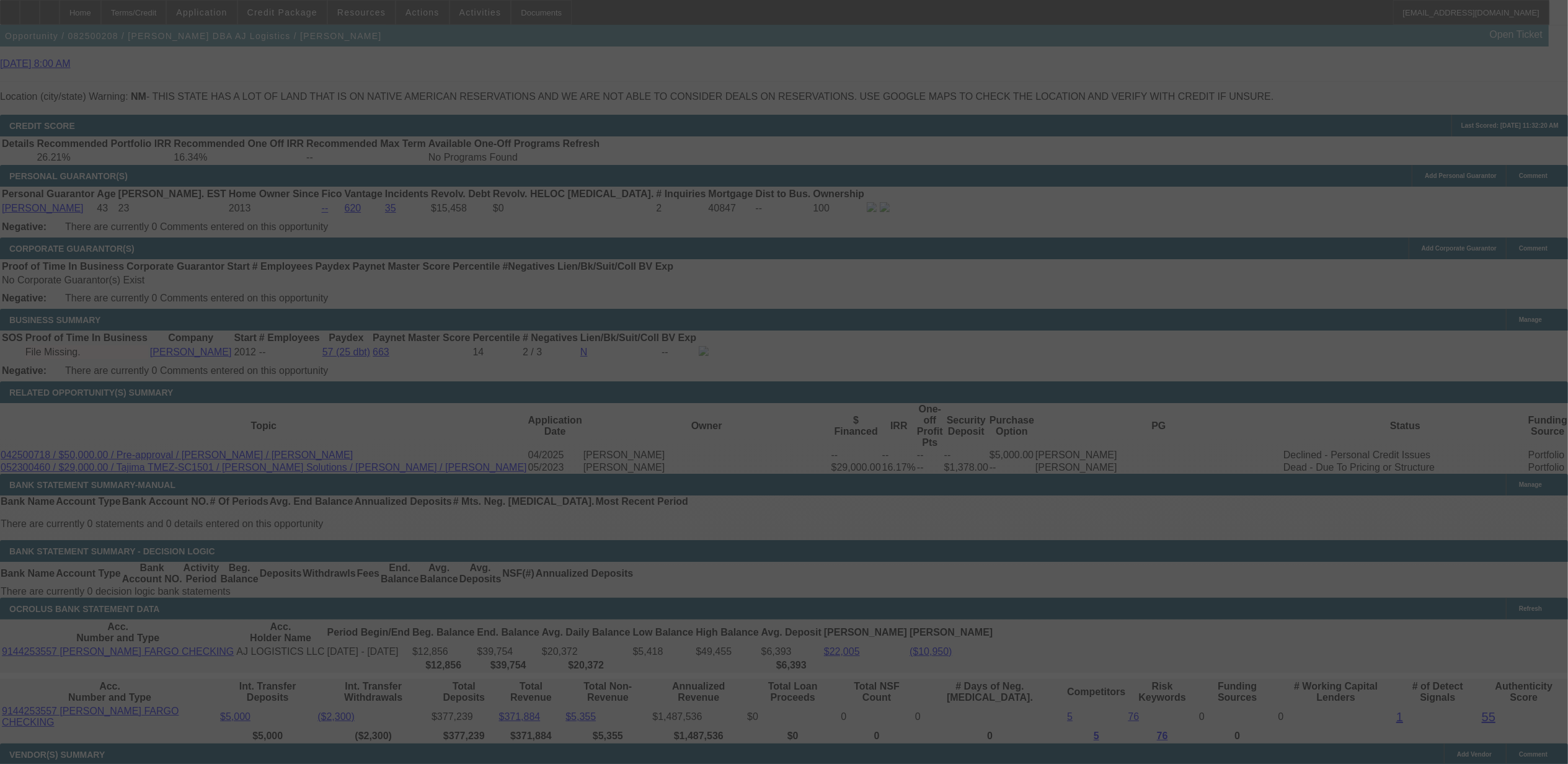
select select "0"
select select "0.1"
select select "4"
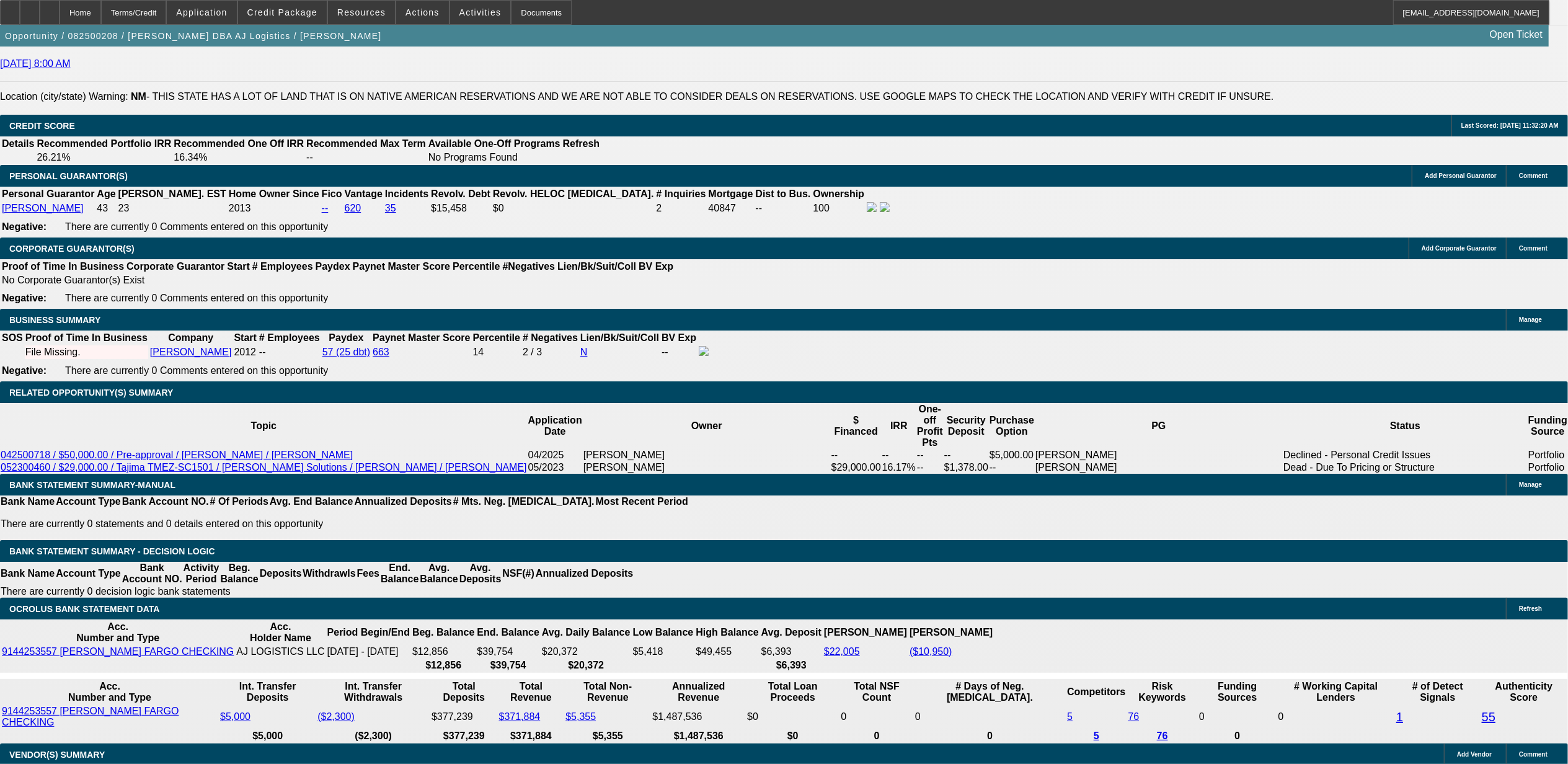
drag, startPoint x: 326, startPoint y: 415, endPoint x: 376, endPoint y: 414, distance: 50.0
type input "UNKNOWN"
type input "2"
type input "$1,063.51"
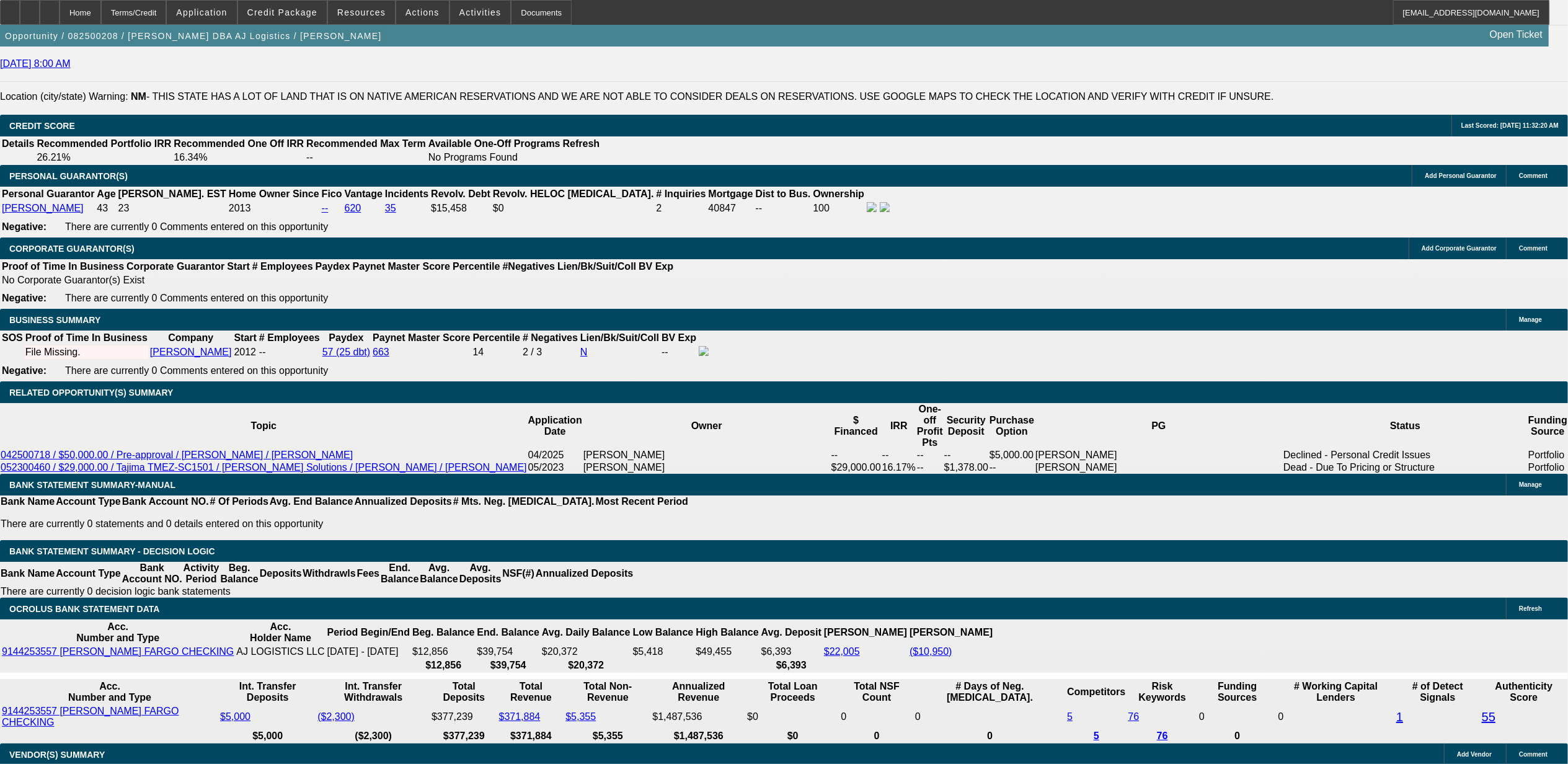
type input "28"
type input "$1,372.21"
type input "28.58"
type input "$1,379.61"
type input "28.5"
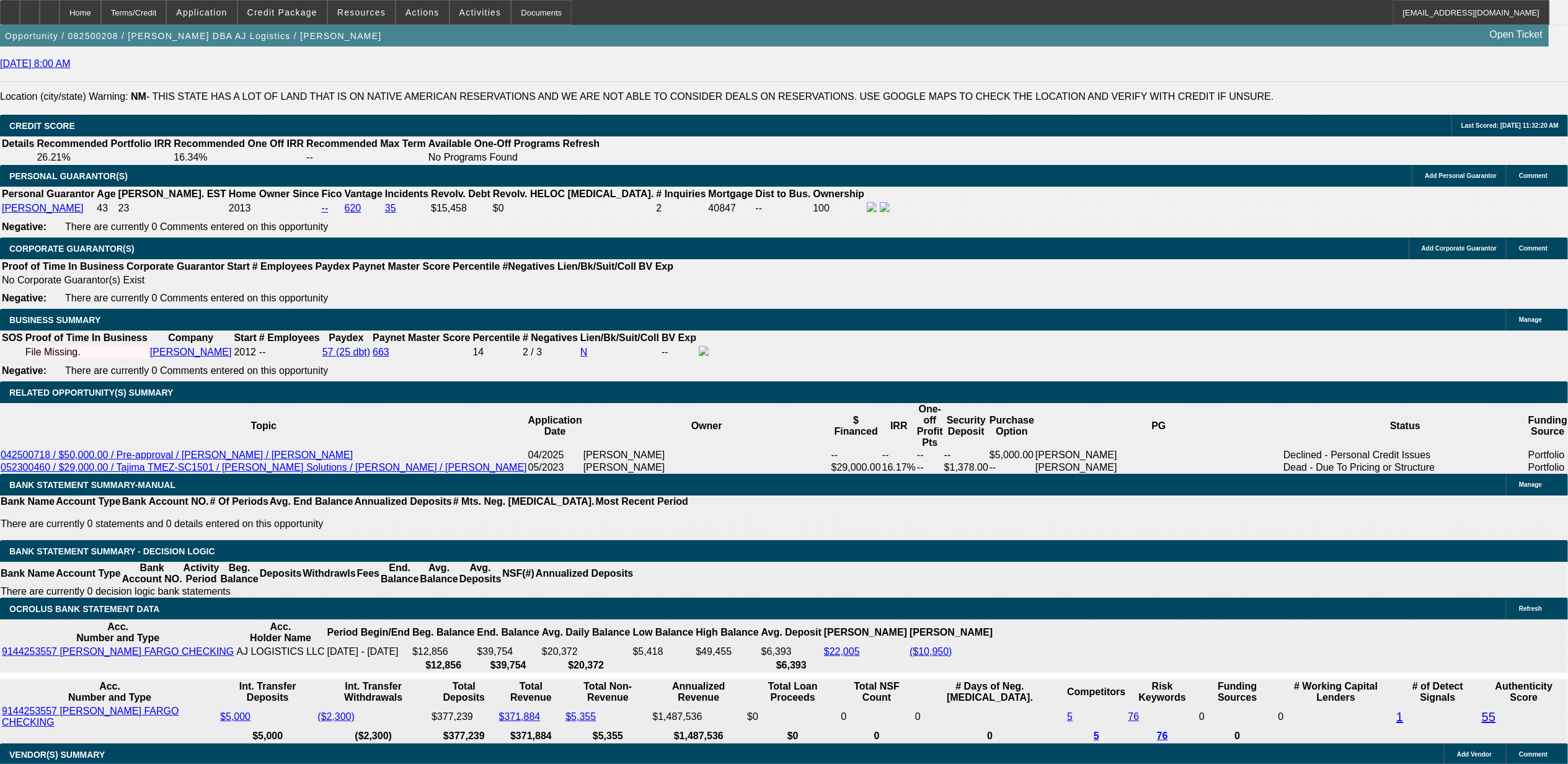
type input "$1,378.59"
type input "28.5"
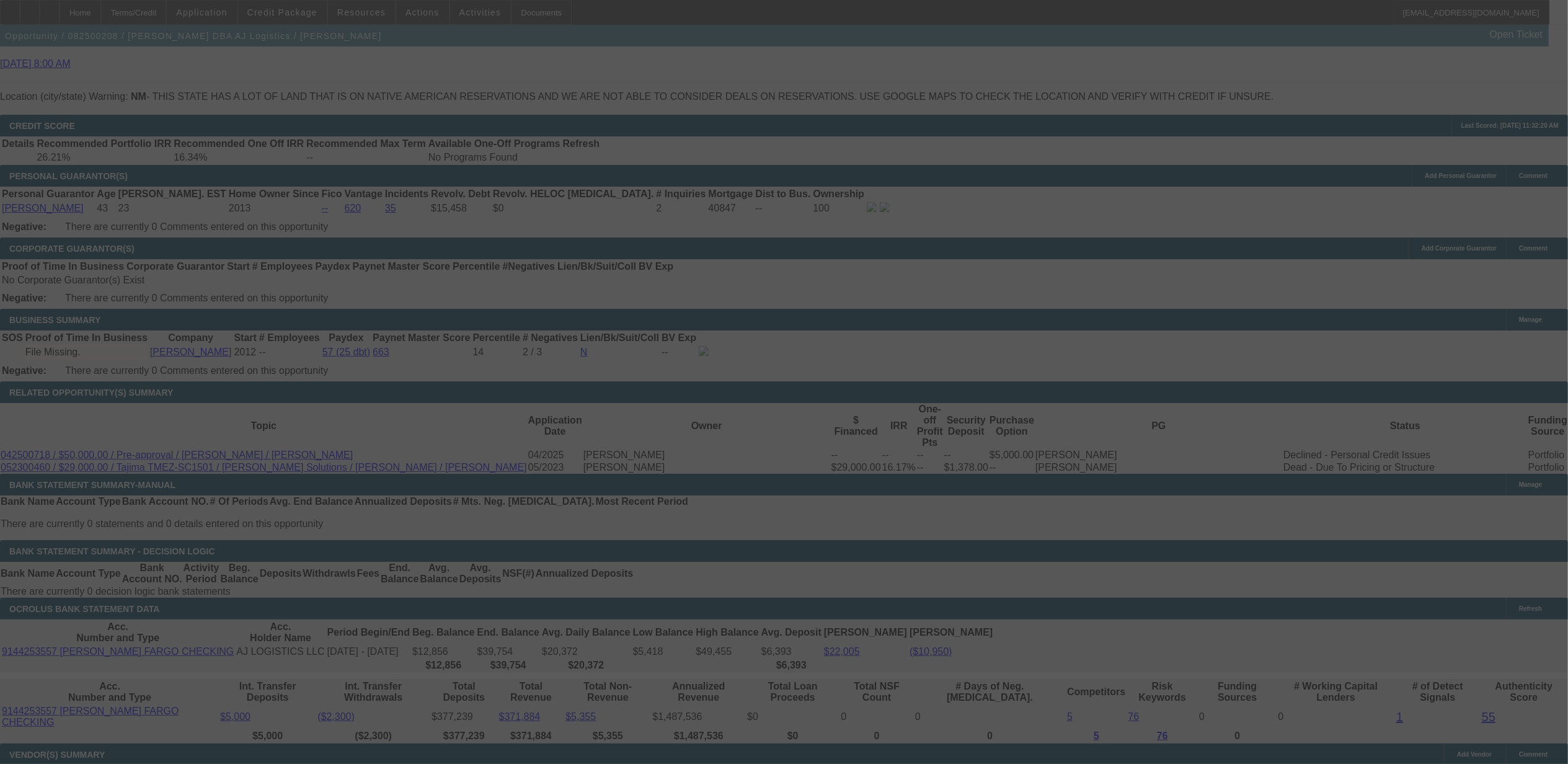
select select "0"
select select "0.1"
select select "4"
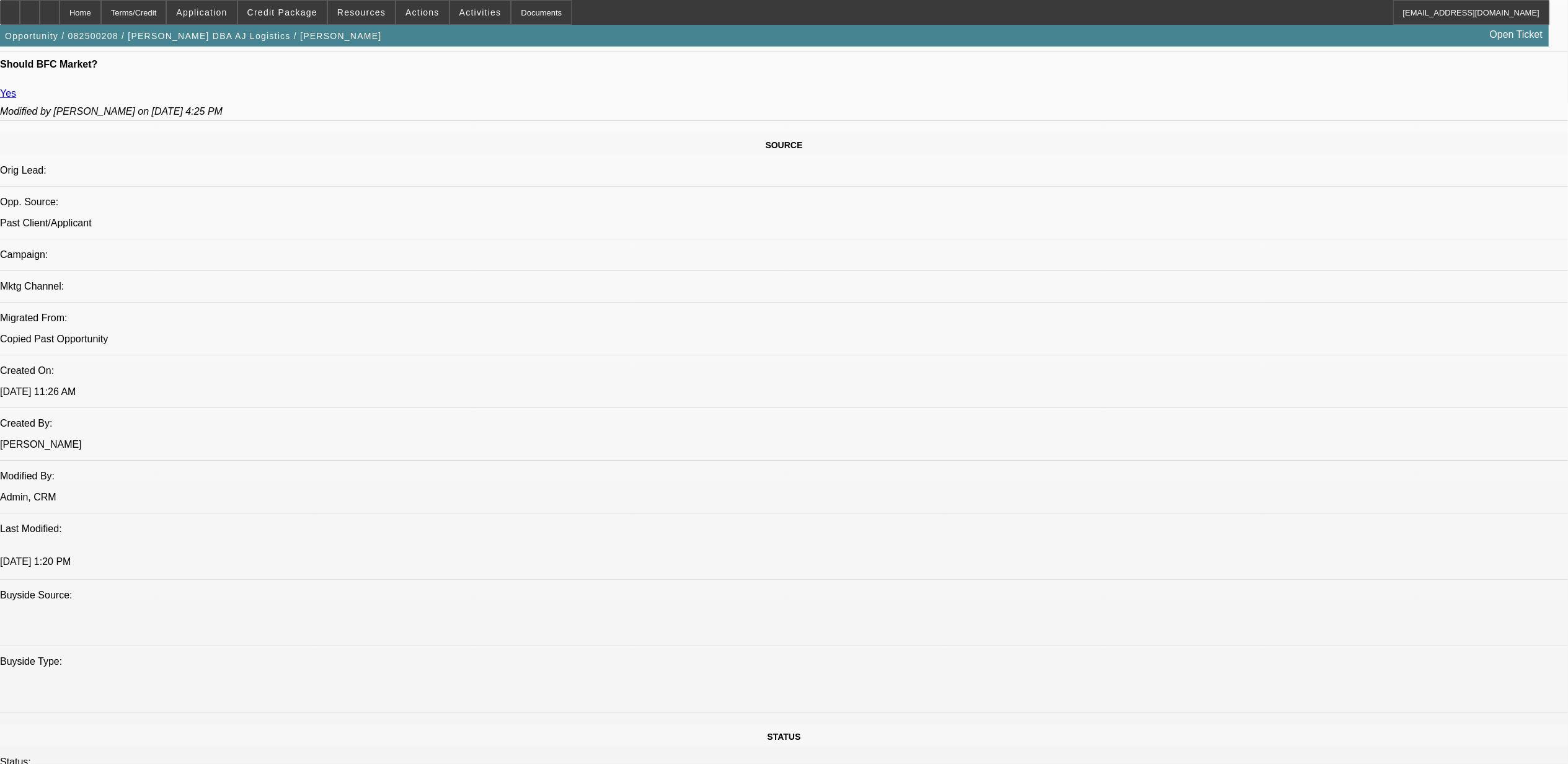
scroll to position [248, 0]
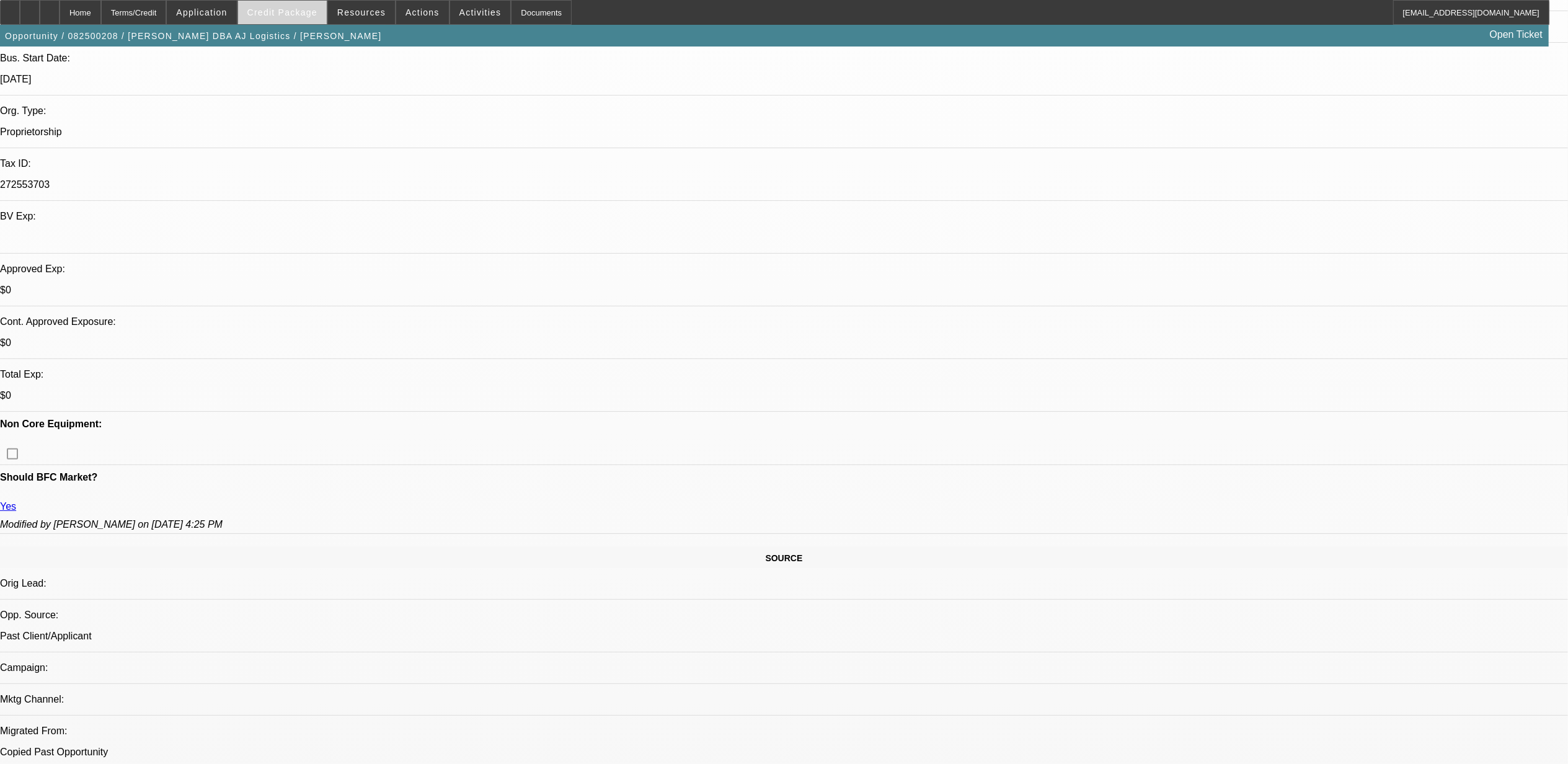
click at [281, 4] on span at bounding box center [283, 13] width 89 height 30
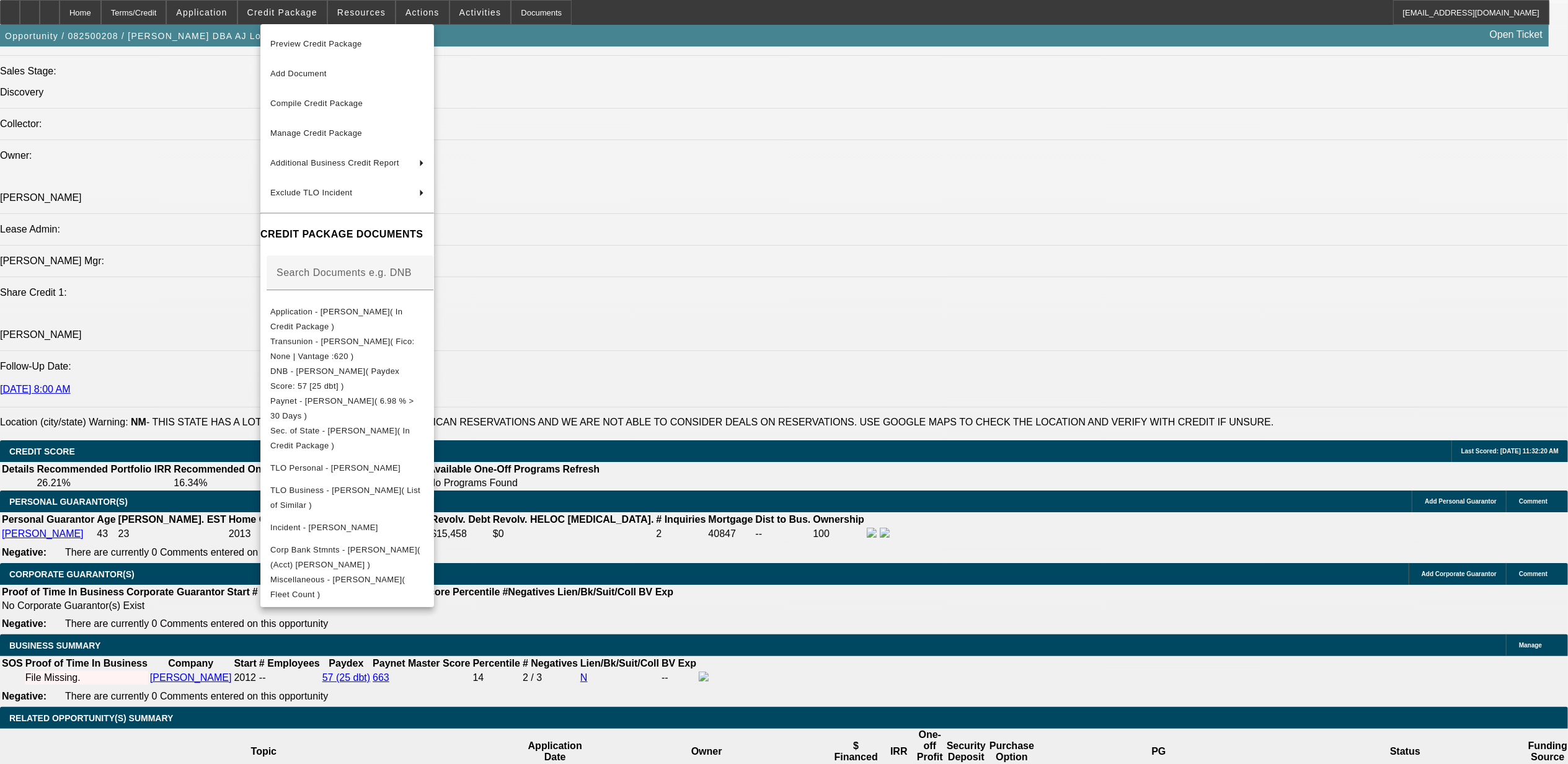
scroll to position [1405, 0]
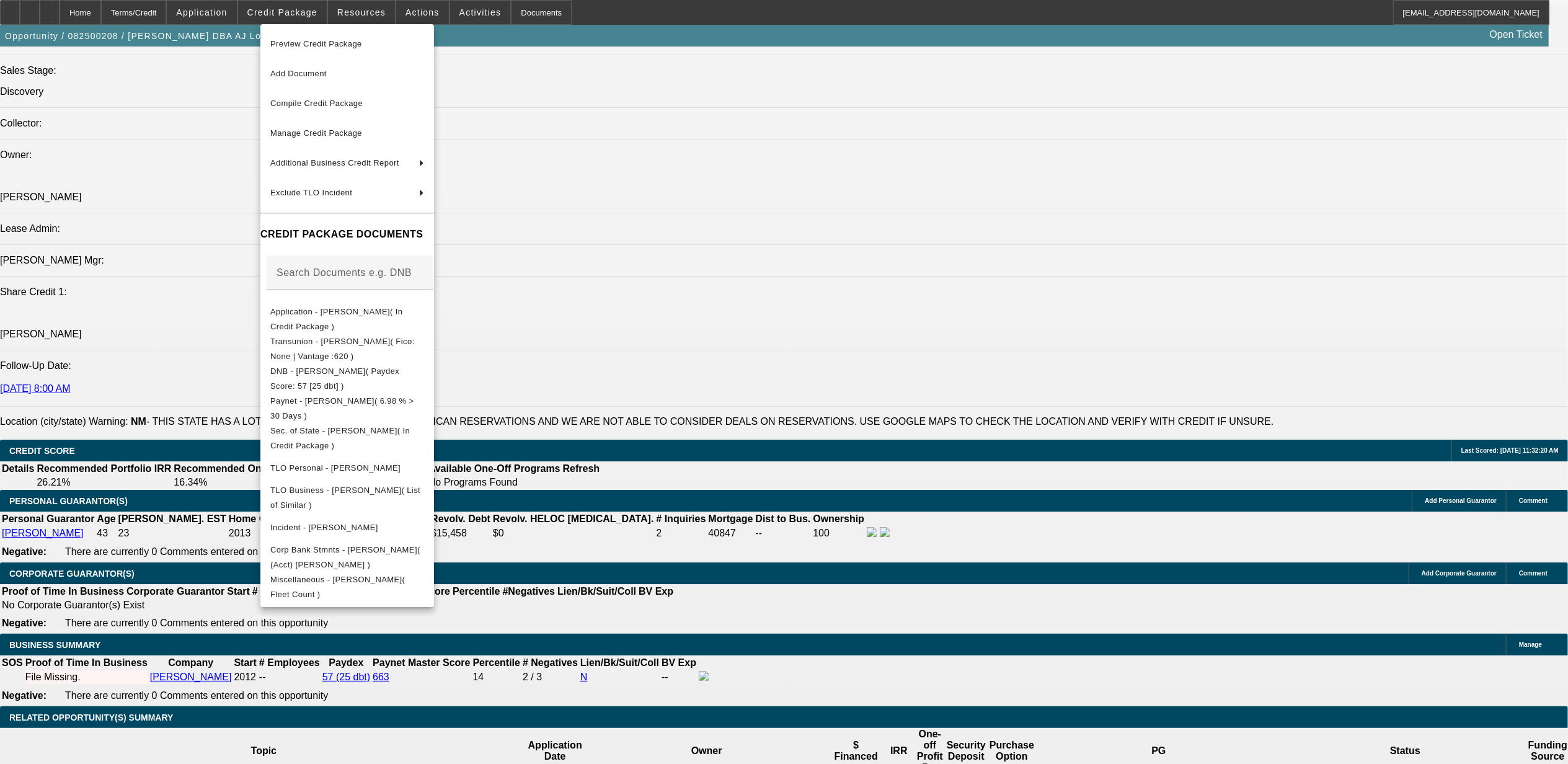
click at [889, 531] on div at bounding box center [784, 382] width 1568 height 764
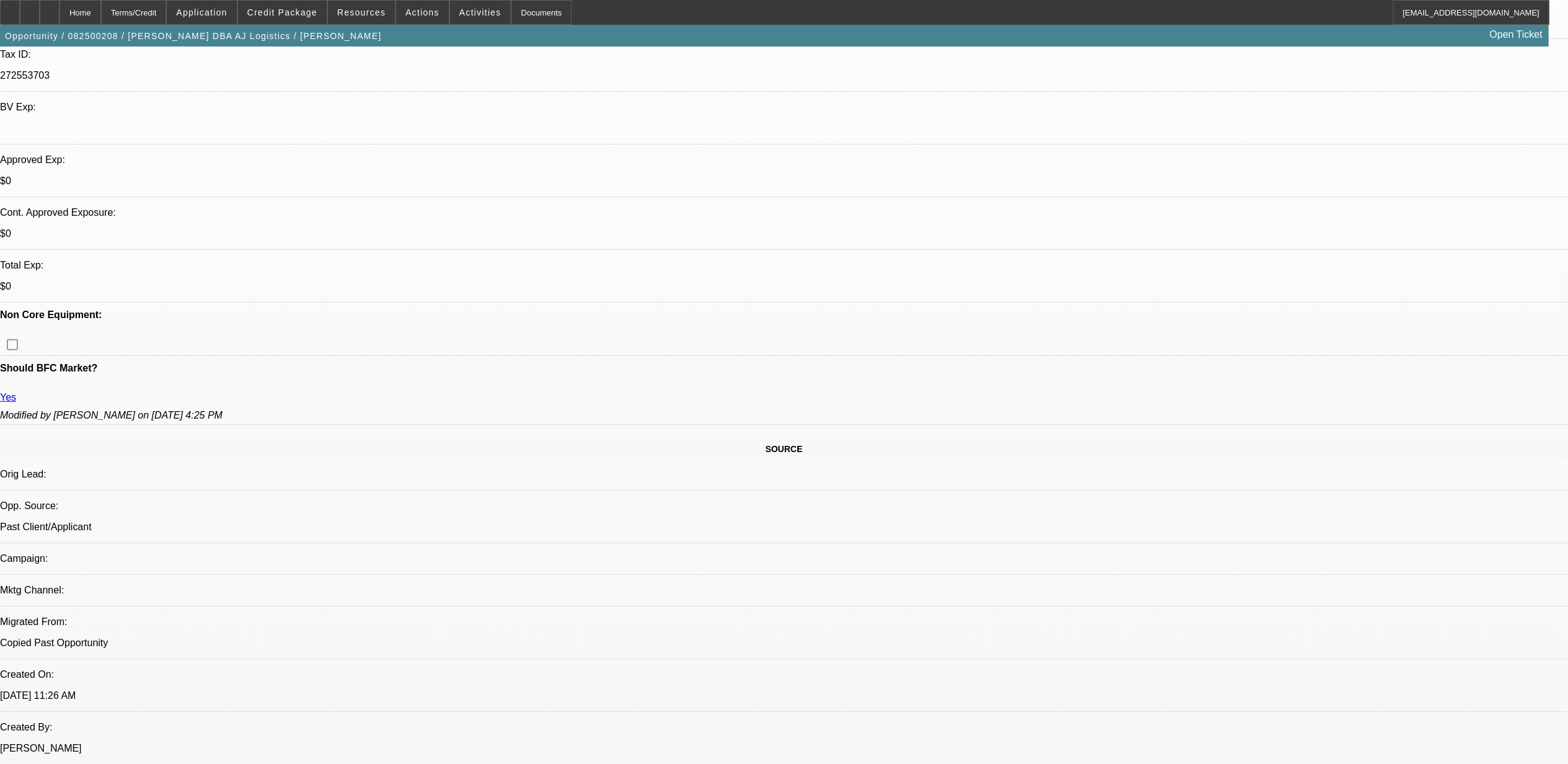
scroll to position [0, 0]
